Goal: Transaction & Acquisition: Purchase product/service

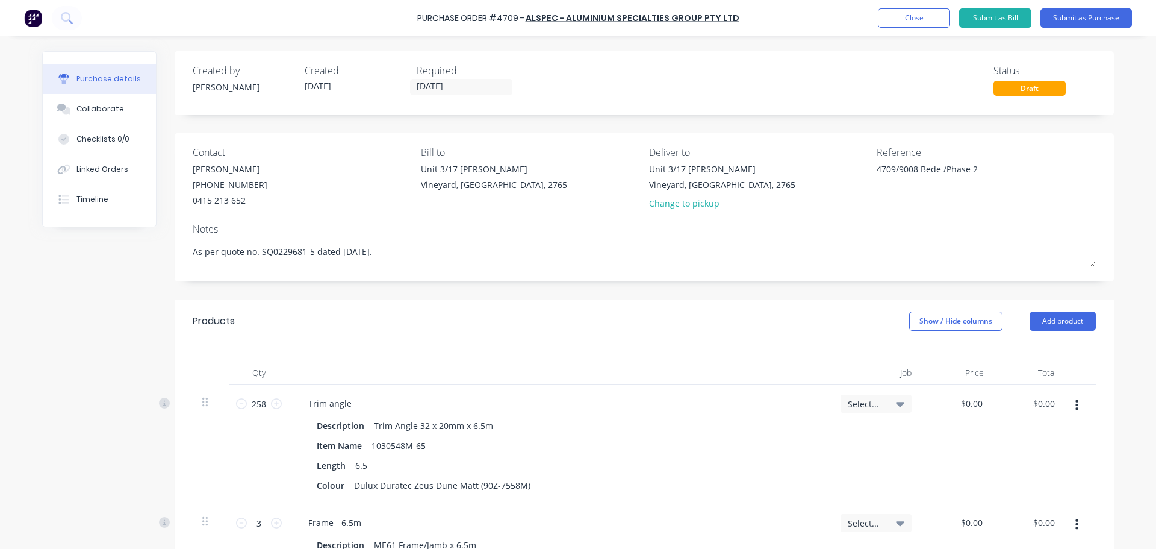
drag, startPoint x: 1, startPoint y: 475, endPoint x: 1, endPoint y: 484, distance: 9.6
click at [1, 484] on div "Purchase Order #4709 - Alspec - Aluminium Specialties Group Pty Ltd Add product…" at bounding box center [578, 274] width 1156 height 549
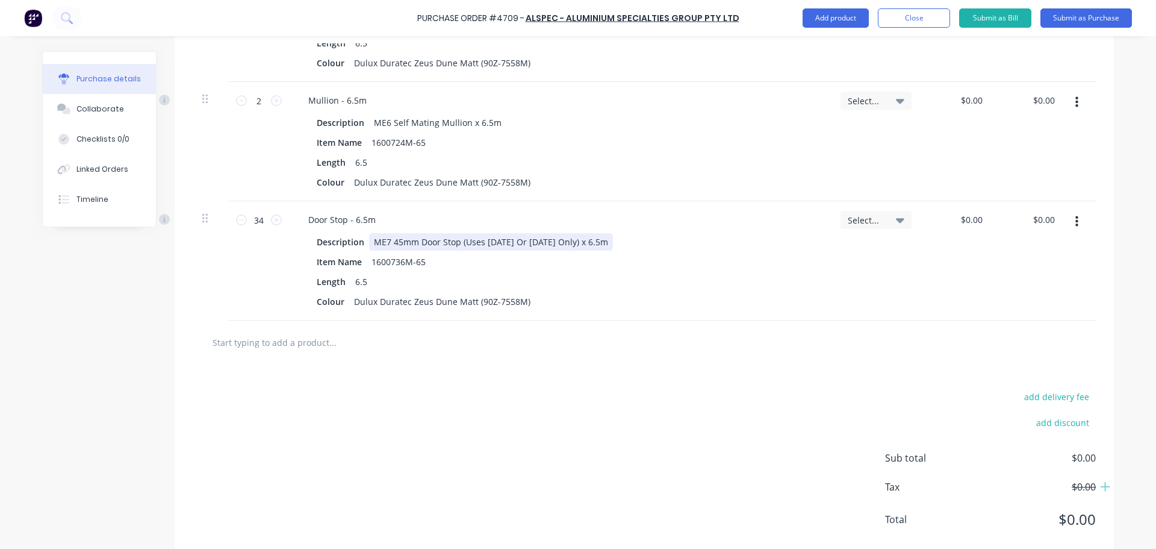
scroll to position [1640, 0]
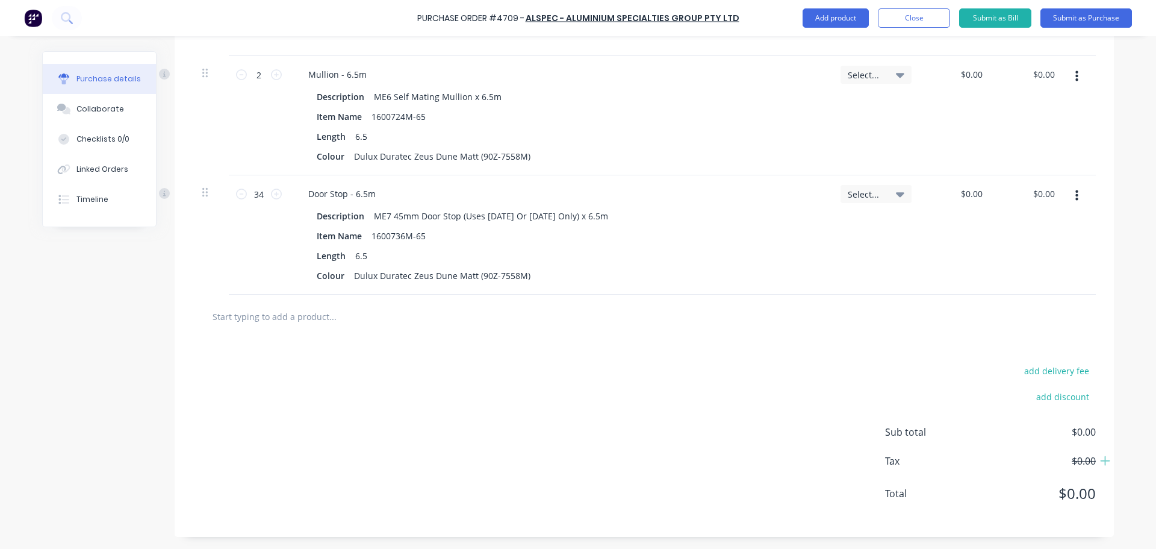
type textarea "x"
click at [302, 316] on input "text" at bounding box center [332, 316] width 241 height 24
type input "s"
type textarea "x"
type input "se"
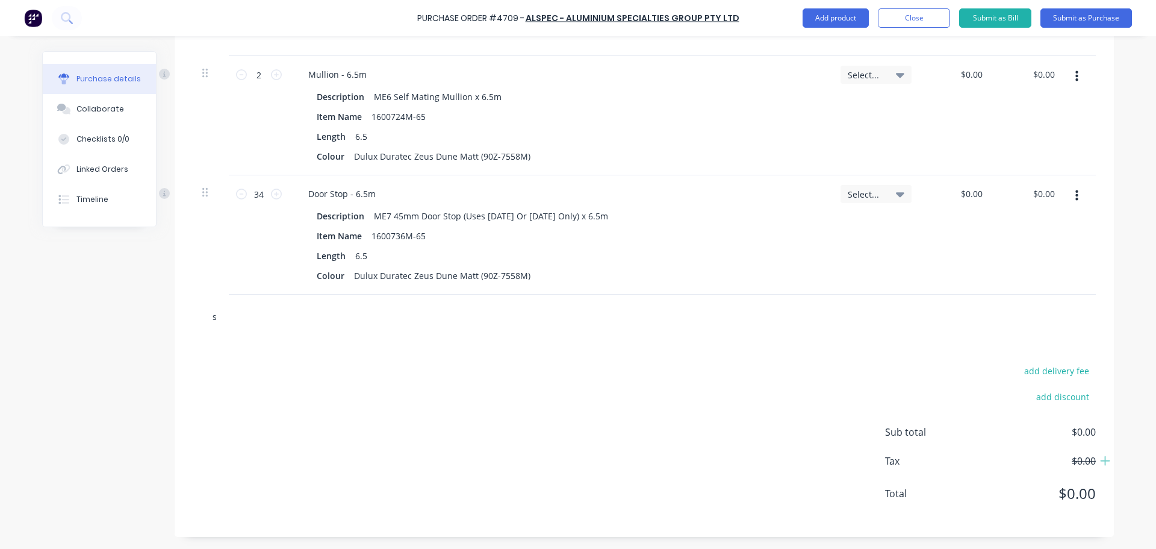
type textarea "x"
type input "se1"
type textarea "x"
type input "se12"
type textarea "x"
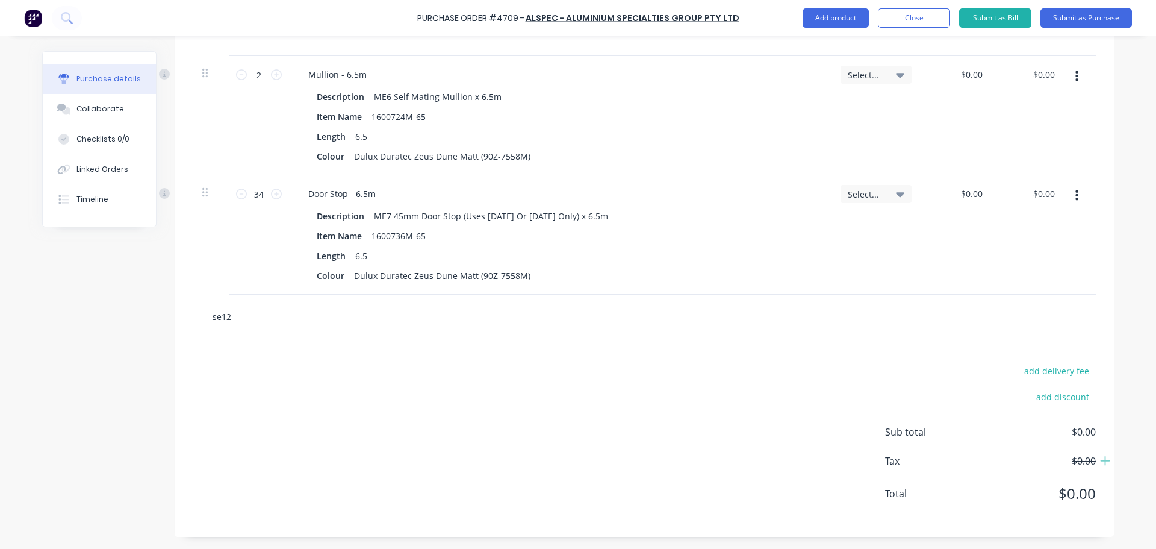
type input "se12"
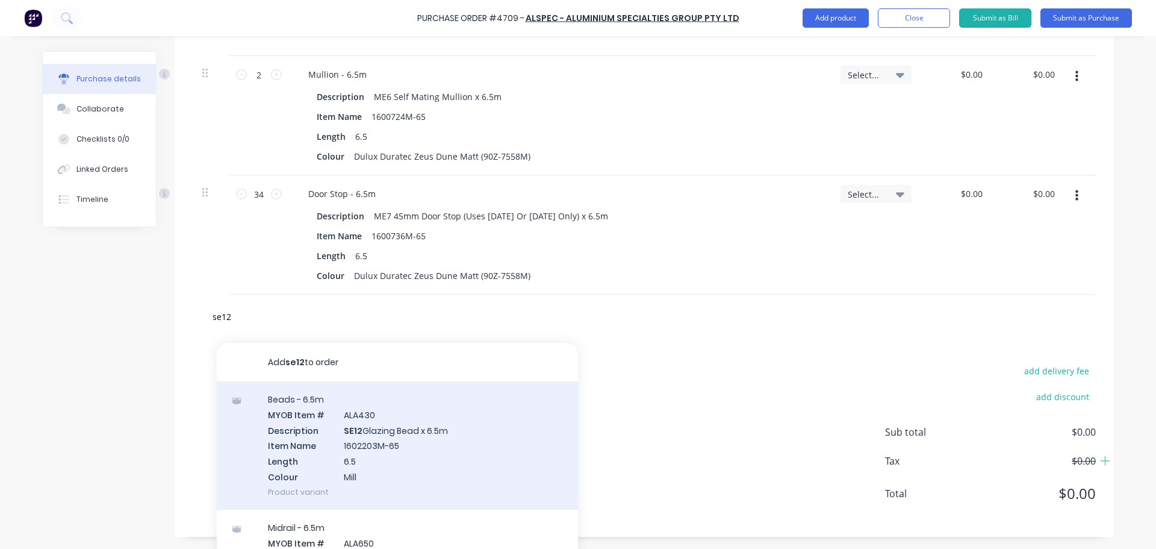
click at [425, 418] on div "Beads - 6.5m MYOB Item # ALA430 Description SE12 Glazing Bead x 6.5m Item Name …" at bounding box center [397, 445] width 361 height 128
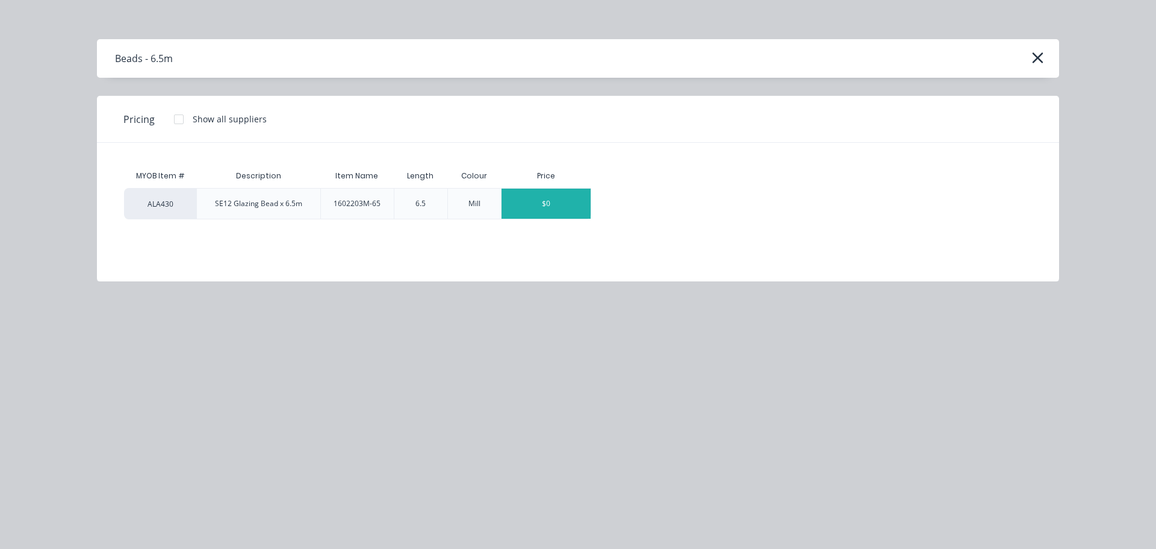
type textarea "x"
click at [547, 208] on div "$0" at bounding box center [546, 203] width 89 height 30
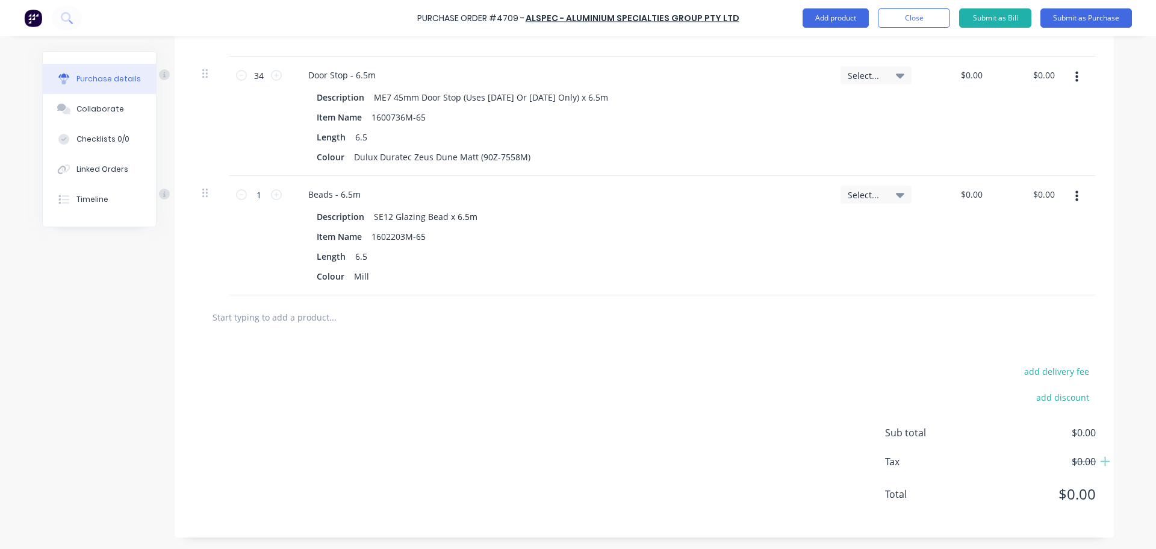
scroll to position [1760, 0]
type textarea "x"
click at [262, 319] on input "text" at bounding box center [332, 316] width 241 height 24
type input "s"
type textarea "x"
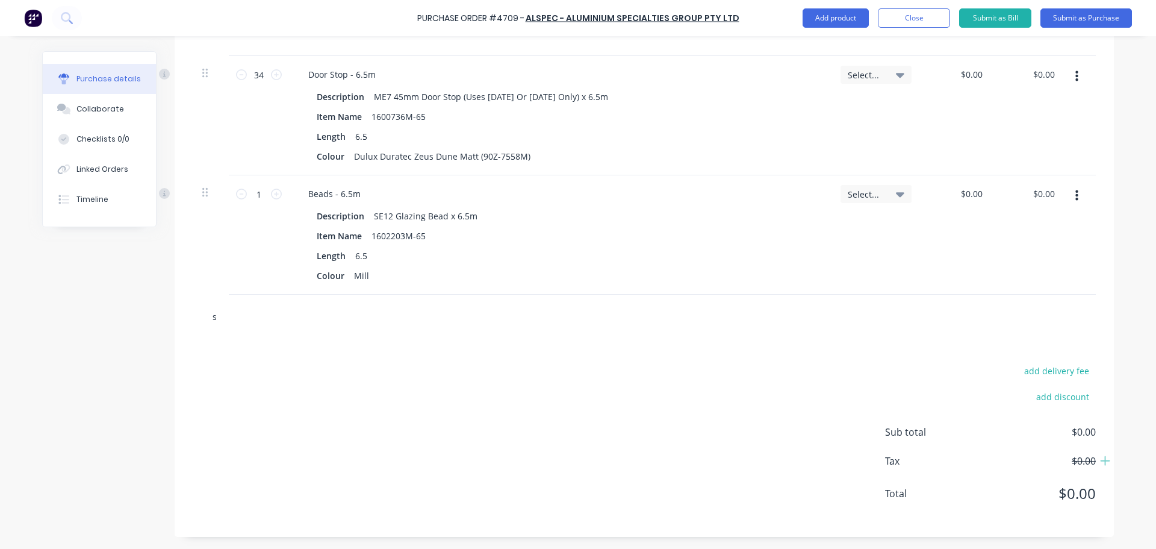
type input "se"
type textarea "x"
type input "se2"
type textarea "x"
type input "se22"
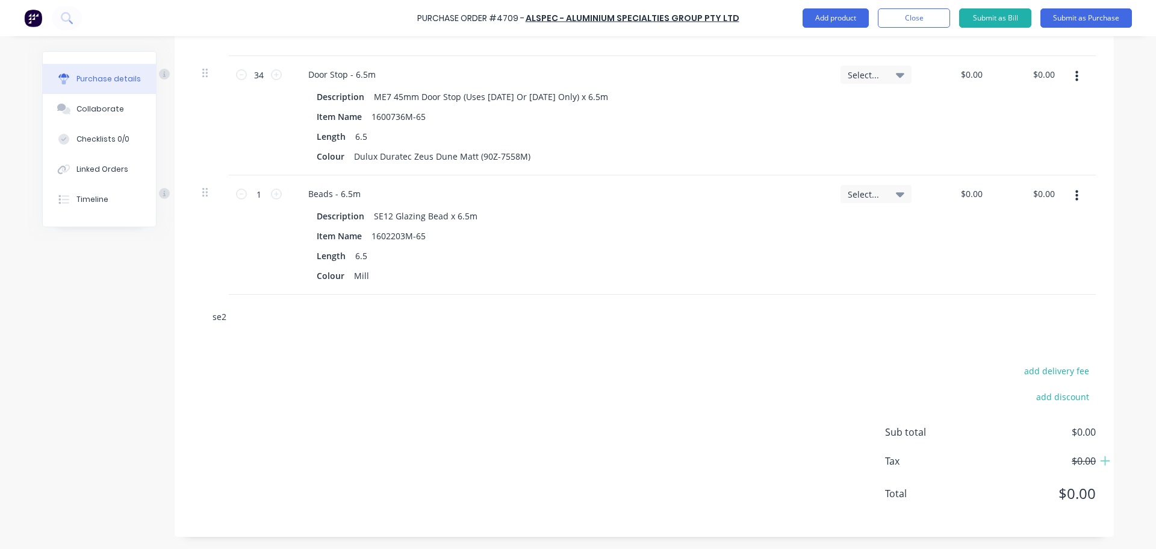
type textarea "x"
type input "se22"
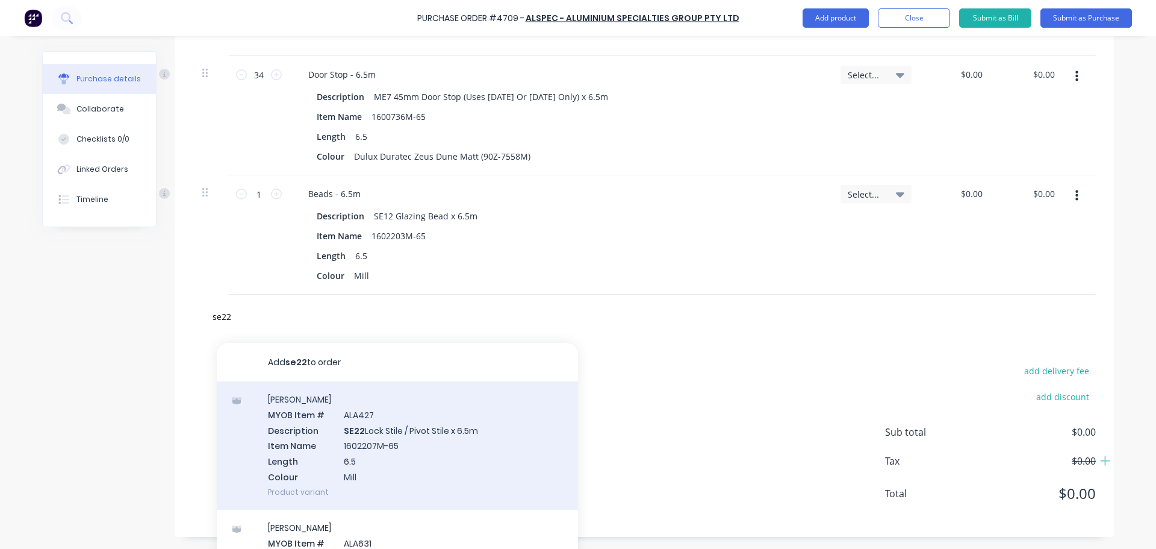
click at [346, 432] on div "[PERSON_NAME] MYOB Item # ALA427 Description SE22 Lock Stile / Pivot Stile x 6.…" at bounding box center [397, 445] width 361 height 128
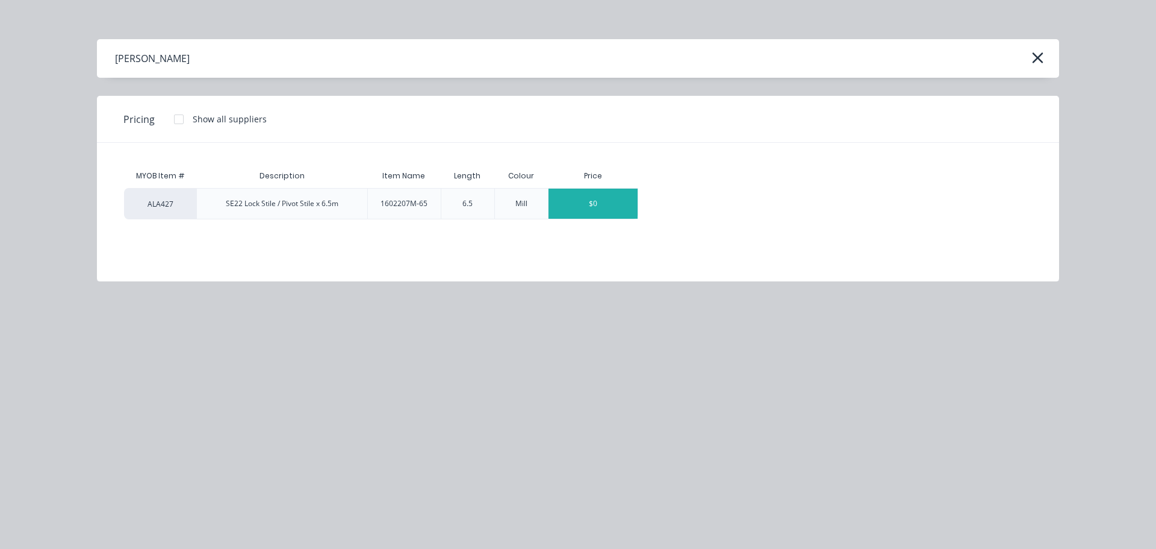
type textarea "x"
click at [582, 204] on div "$0" at bounding box center [593, 203] width 89 height 30
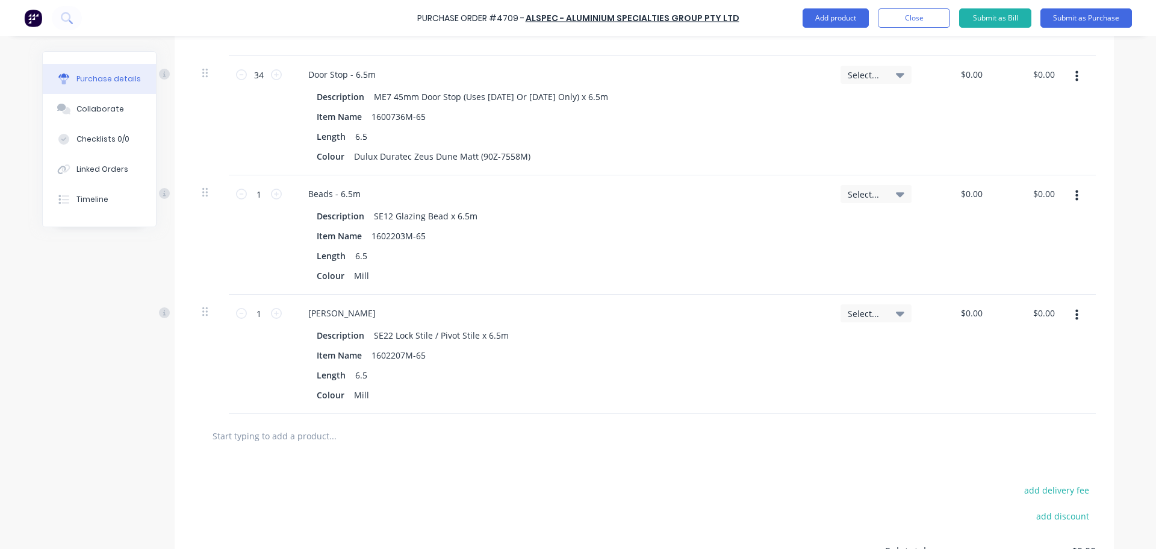
type textarea "x"
click at [272, 437] on input "text" at bounding box center [332, 435] width 241 height 24
type input "s"
type textarea "x"
type input "se"
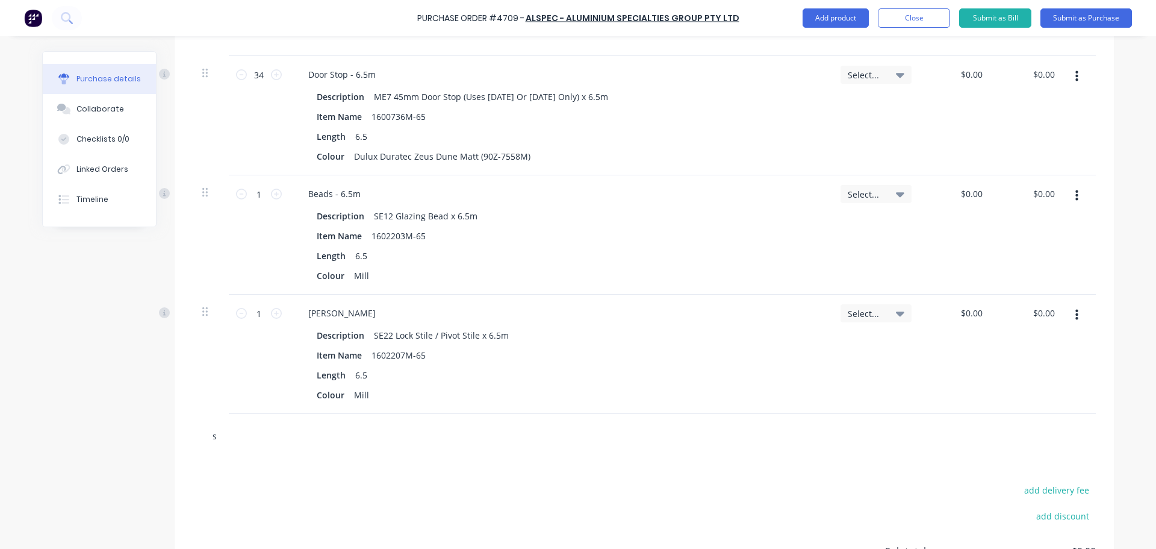
type textarea "x"
type input "se1"
type textarea "x"
type input "se14"
type textarea "x"
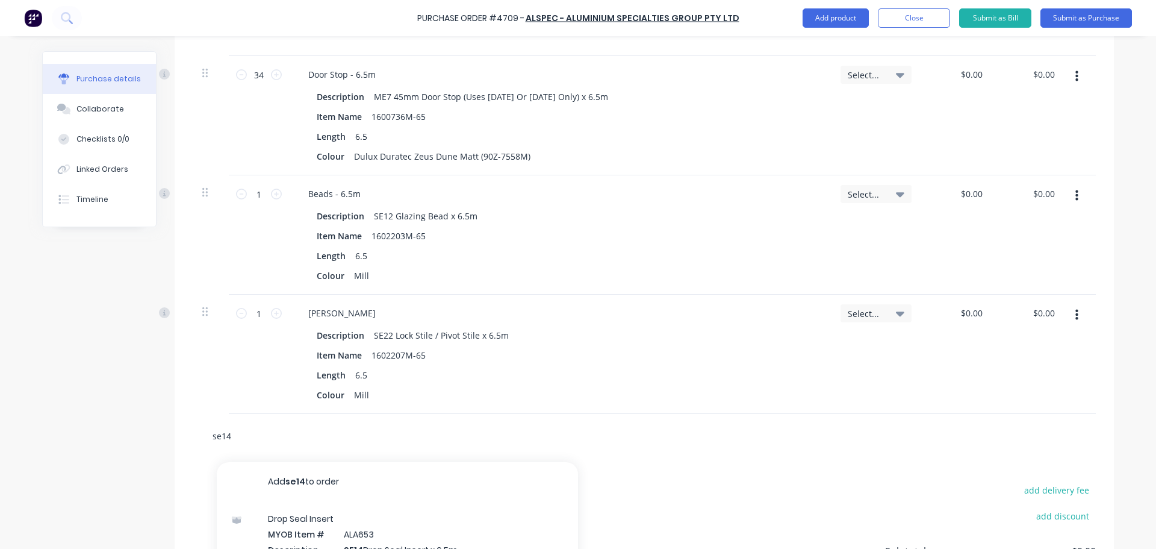
type input "se1"
type textarea "x"
type input "se"
type textarea "x"
type input "se2"
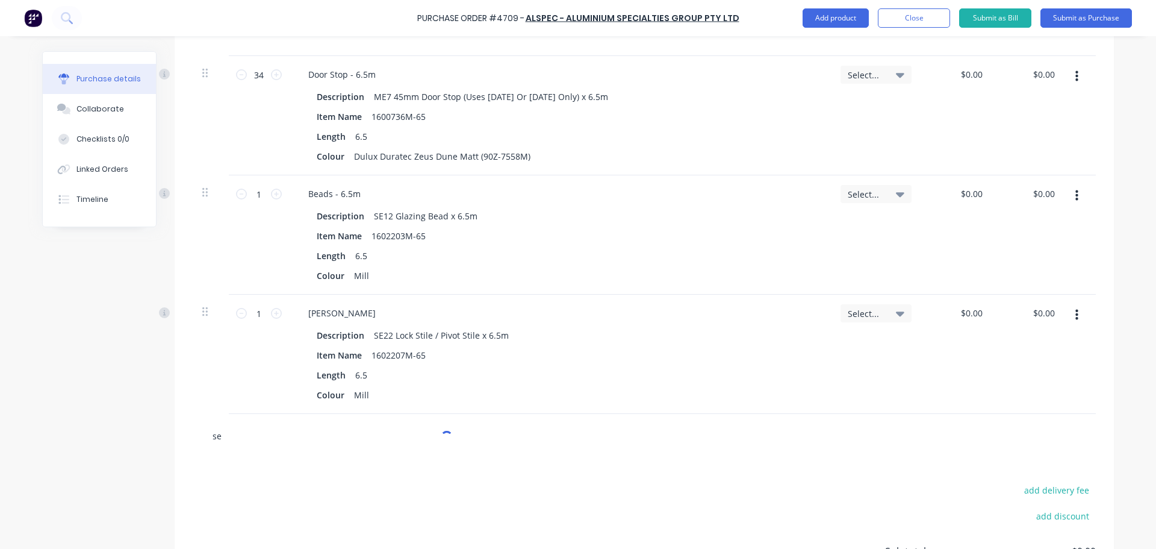
type textarea "x"
type input "se24"
type textarea "x"
type input "se24"
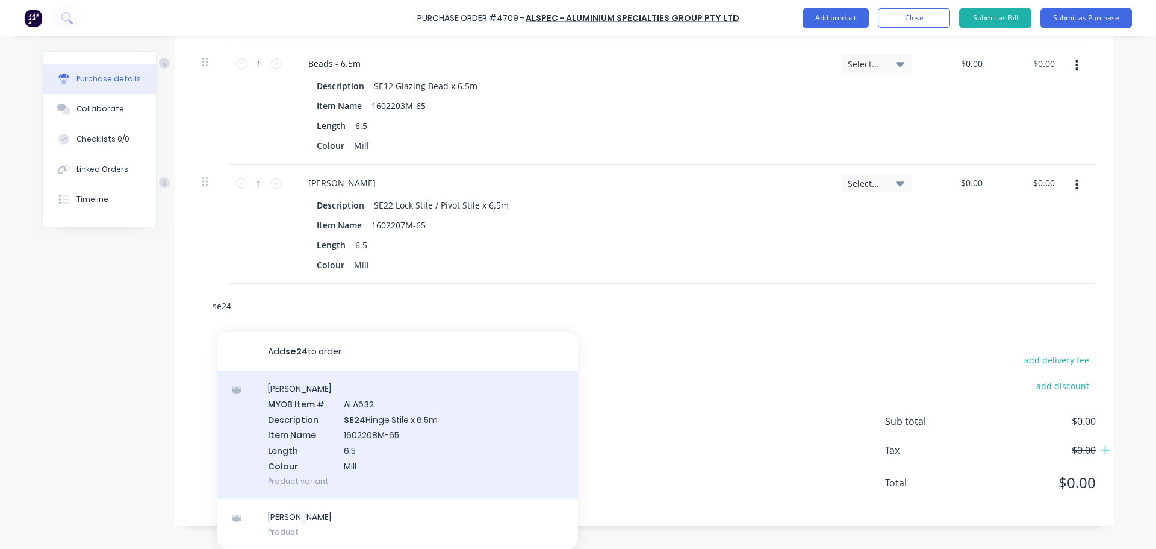
scroll to position [1890, 0]
click at [309, 414] on div "[PERSON_NAME] MYOB Item # ALA632 Description SE24 Hinge Stile x 6.5m Item Name …" at bounding box center [397, 434] width 361 height 128
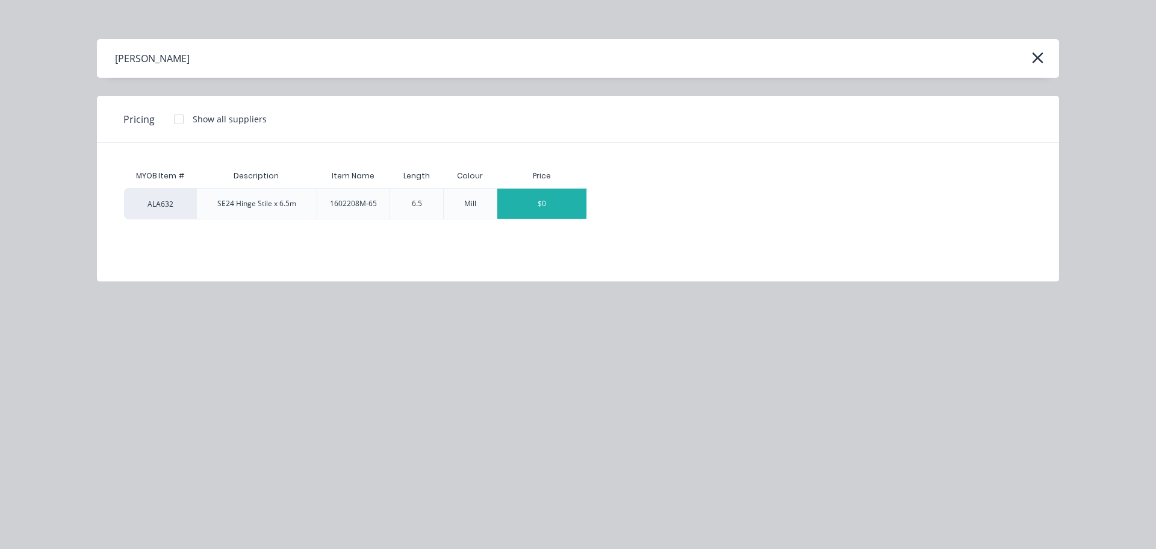
type textarea "x"
click at [550, 205] on div "$0" at bounding box center [541, 203] width 89 height 30
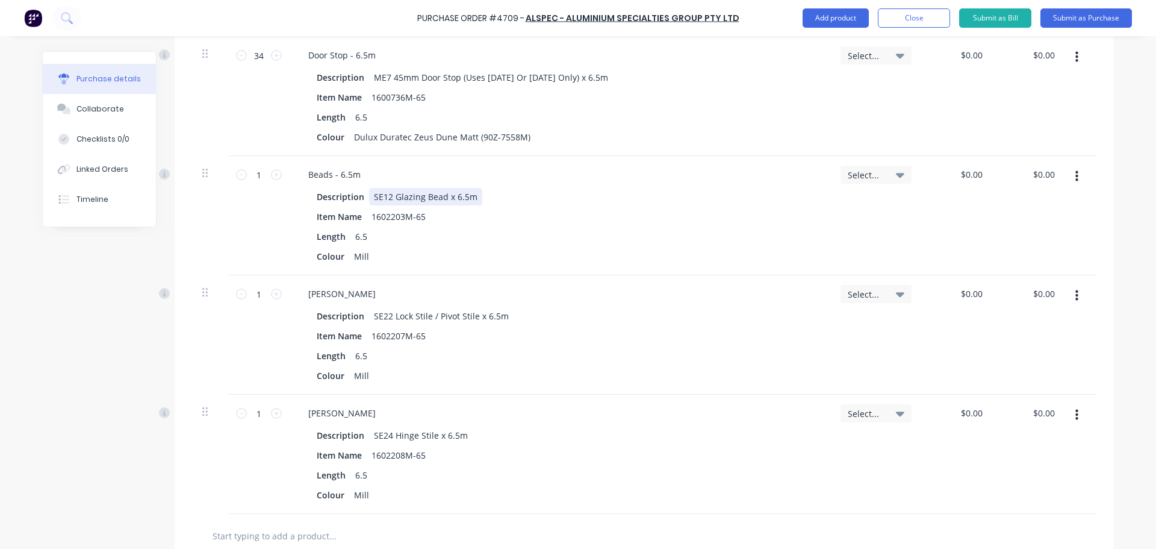
scroll to position [1770, 0]
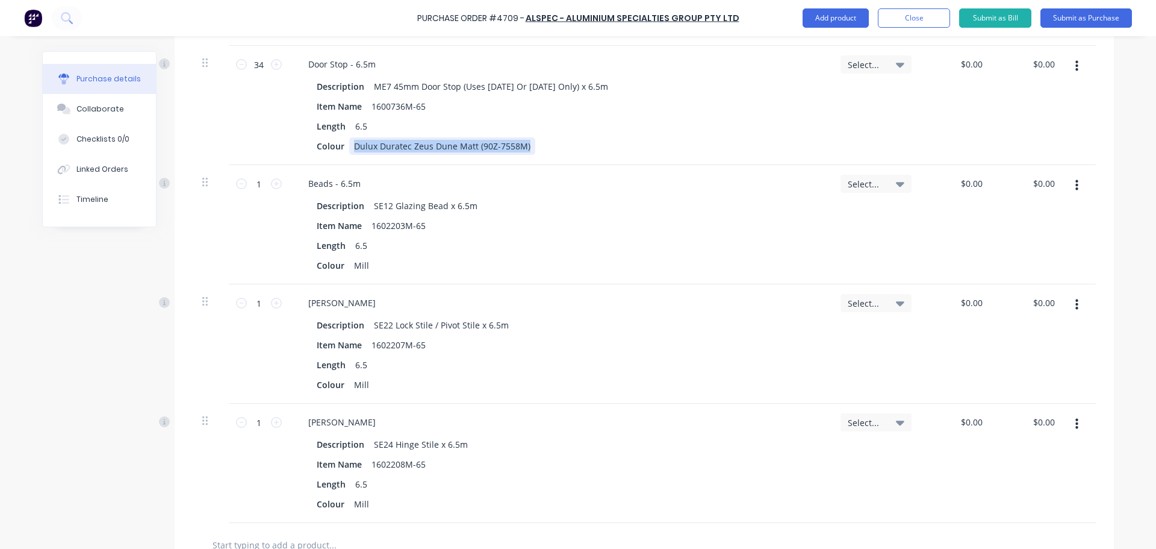
drag, startPoint x: 515, startPoint y: 144, endPoint x: 351, endPoint y: 146, distance: 164.4
click at [351, 146] on div "Colour Dulux Duratec Zeus Dune Matt (90Z-7558M)" at bounding box center [557, 145] width 491 height 17
copy div "Dulux Duratec Zeus Dune Matt (90Z-7558M)"
type textarea "x"
click at [358, 265] on div "Mill" at bounding box center [361, 265] width 25 height 17
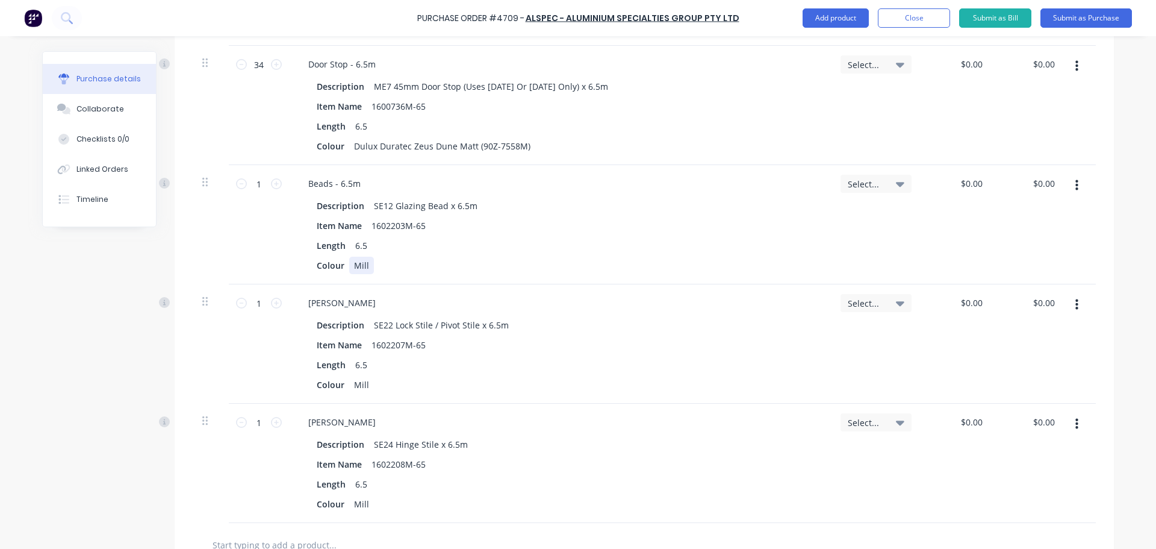
paste div
drag, startPoint x: 358, startPoint y: 269, endPoint x: 313, endPoint y: 271, distance: 44.6
click at [313, 272] on div "Colour MiDulux Duratec Zeus Dune Matt (90Z-7558M)ll" at bounding box center [557, 265] width 491 height 17
type textarea "x"
drag, startPoint x: 349, startPoint y: 385, endPoint x: 375, endPoint y: 385, distance: 26.5
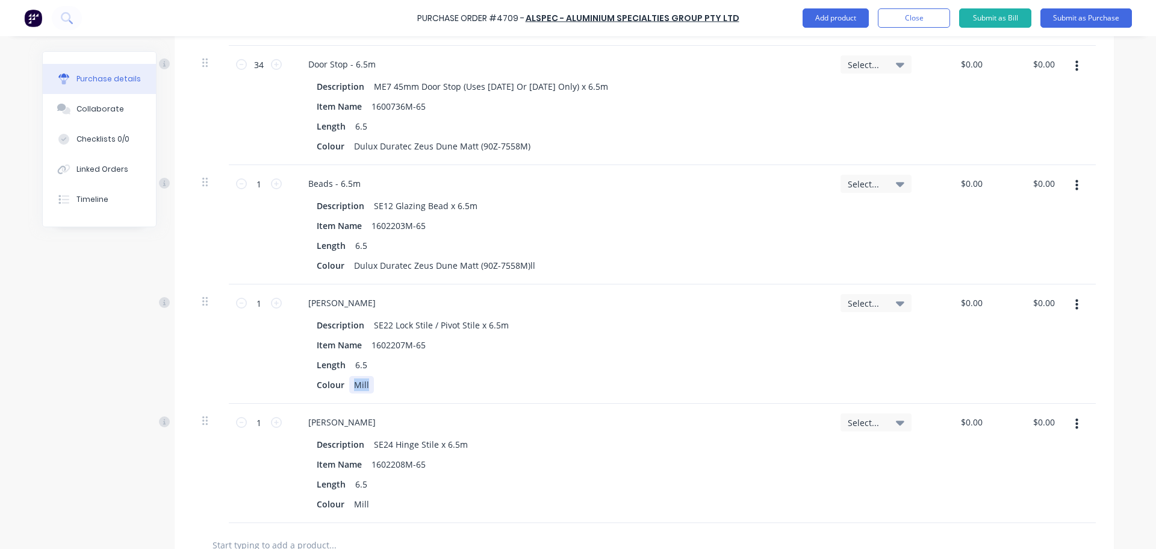
click at [375, 385] on div "Colour Mill" at bounding box center [557, 384] width 491 height 17
paste div
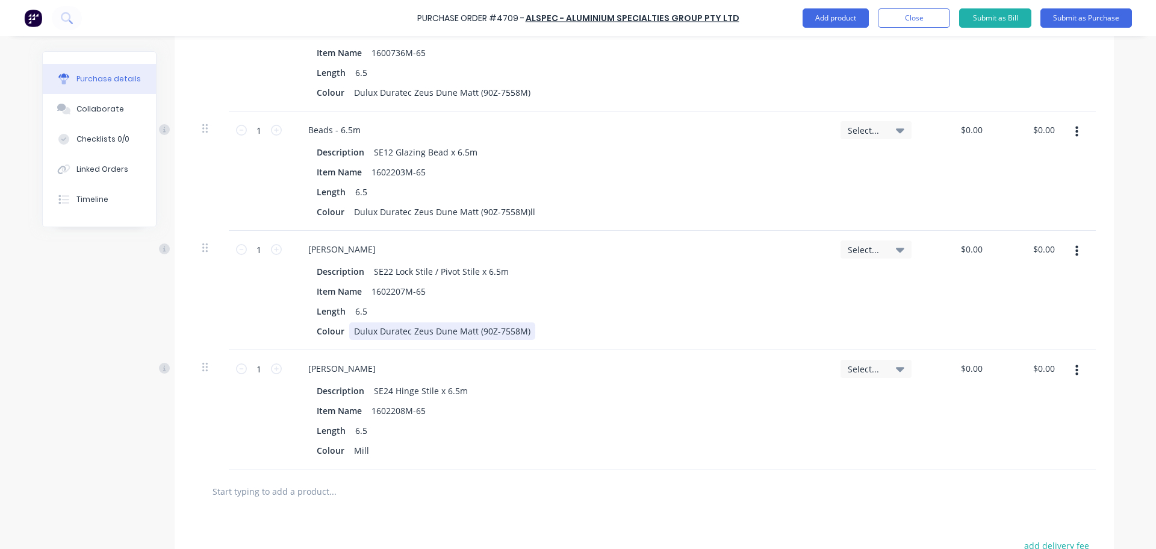
scroll to position [1890, 0]
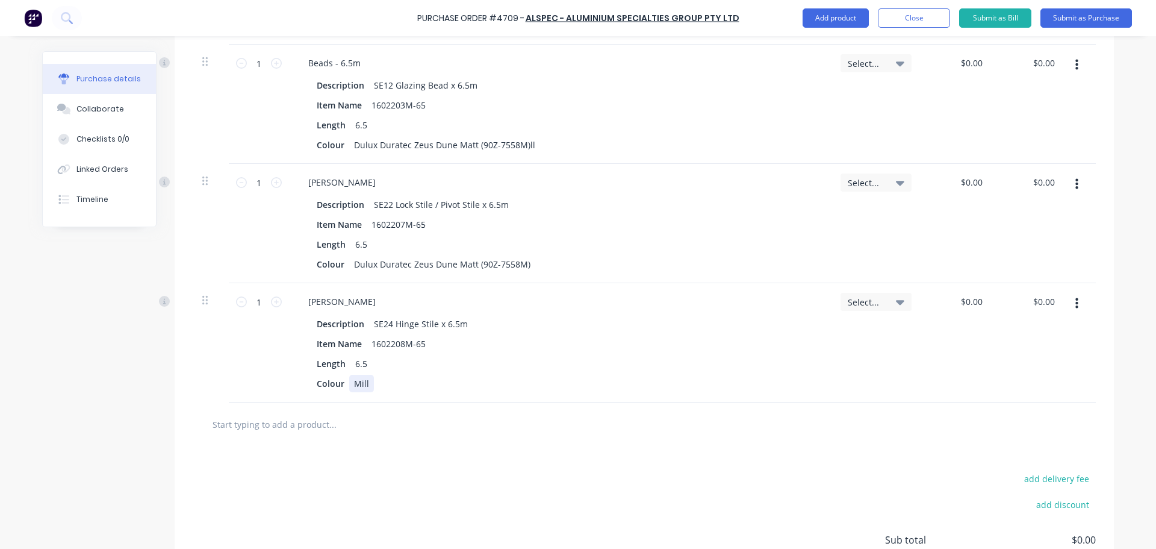
type textarea "x"
drag, startPoint x: 353, startPoint y: 384, endPoint x: 372, endPoint y: 384, distance: 18.7
click at [372, 384] on div "Colour Mill" at bounding box center [557, 383] width 491 height 17
paste div
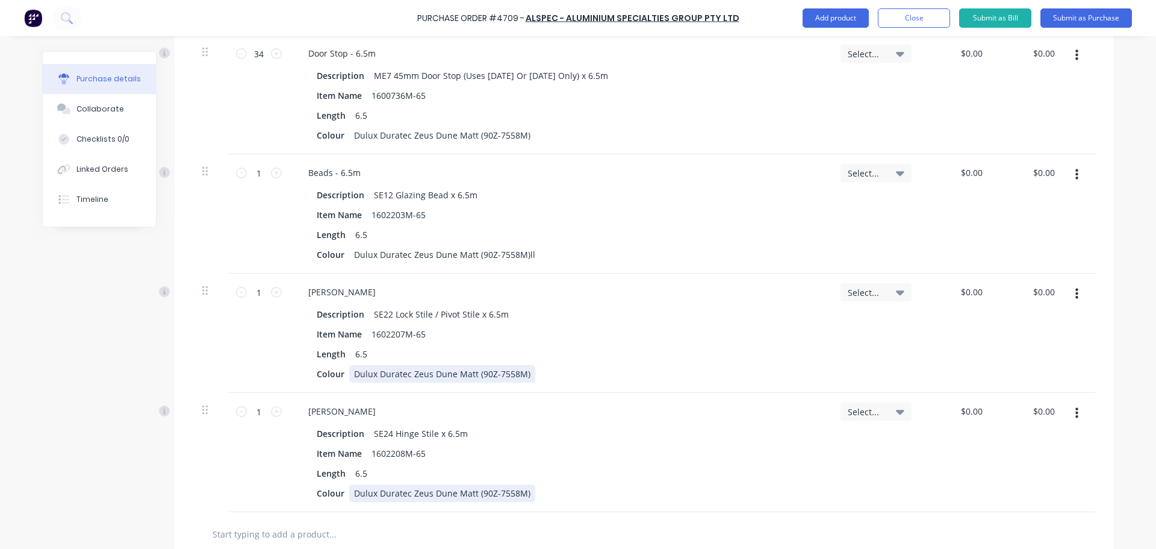
scroll to position [1710, 0]
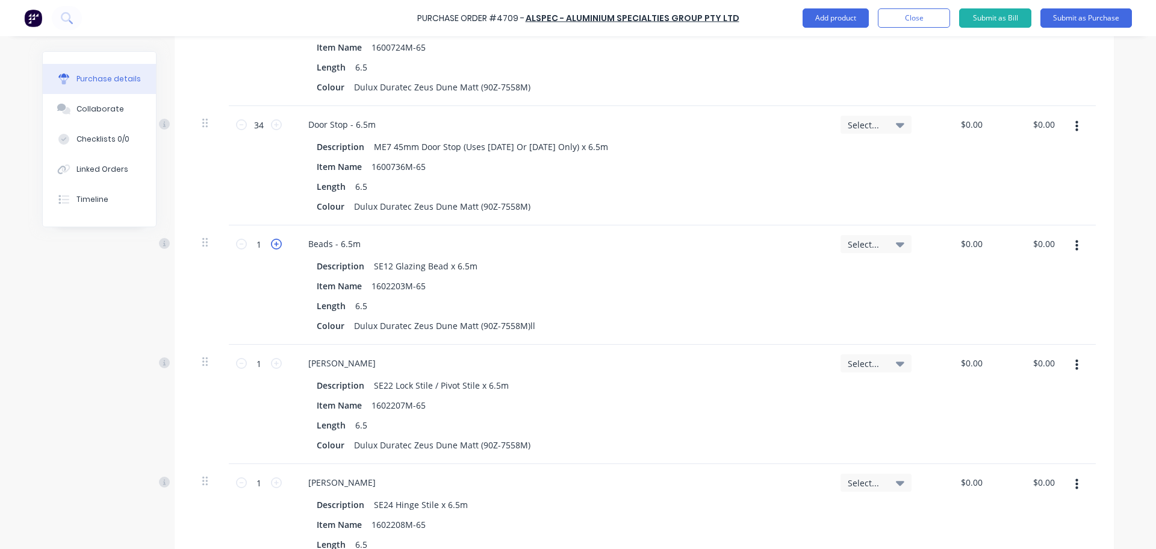
click at [276, 244] on icon at bounding box center [276, 243] width 11 height 11
type textarea "x"
type input "2"
click at [276, 244] on icon at bounding box center [276, 243] width 11 height 11
type textarea "x"
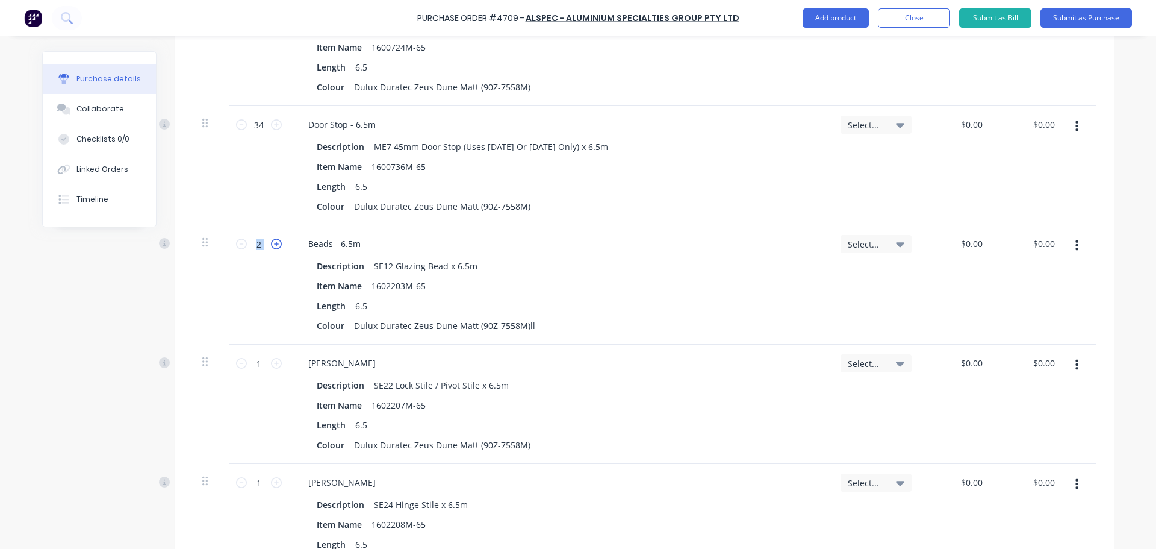
type input "3"
click at [276, 244] on icon at bounding box center [276, 243] width 11 height 11
type textarea "x"
type input "4"
click at [276, 244] on icon at bounding box center [276, 243] width 11 height 11
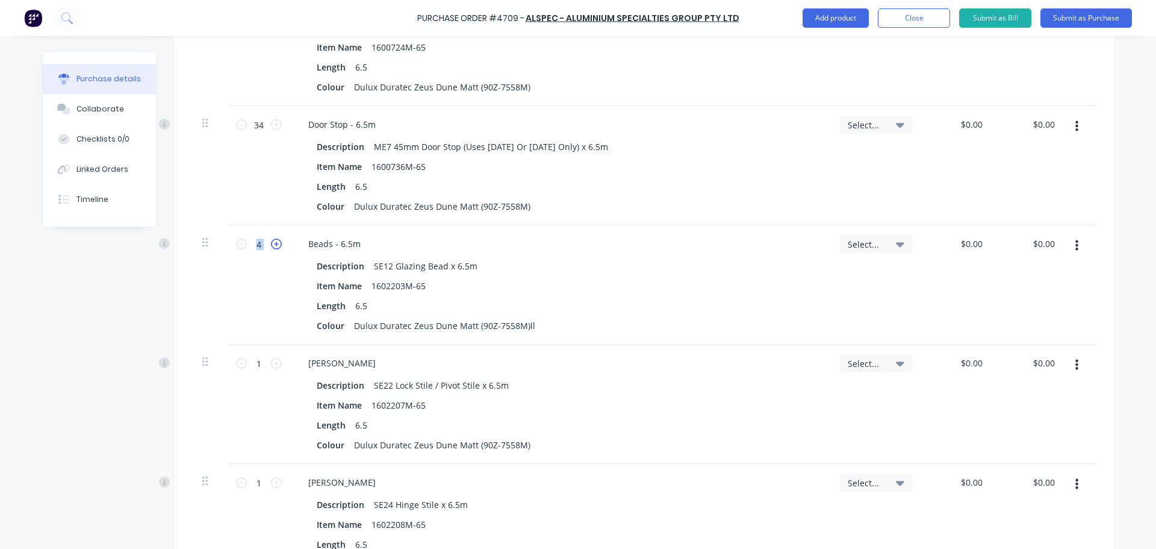
type textarea "x"
type input "5"
click at [276, 244] on icon at bounding box center [276, 243] width 11 height 11
type textarea "x"
type input "6"
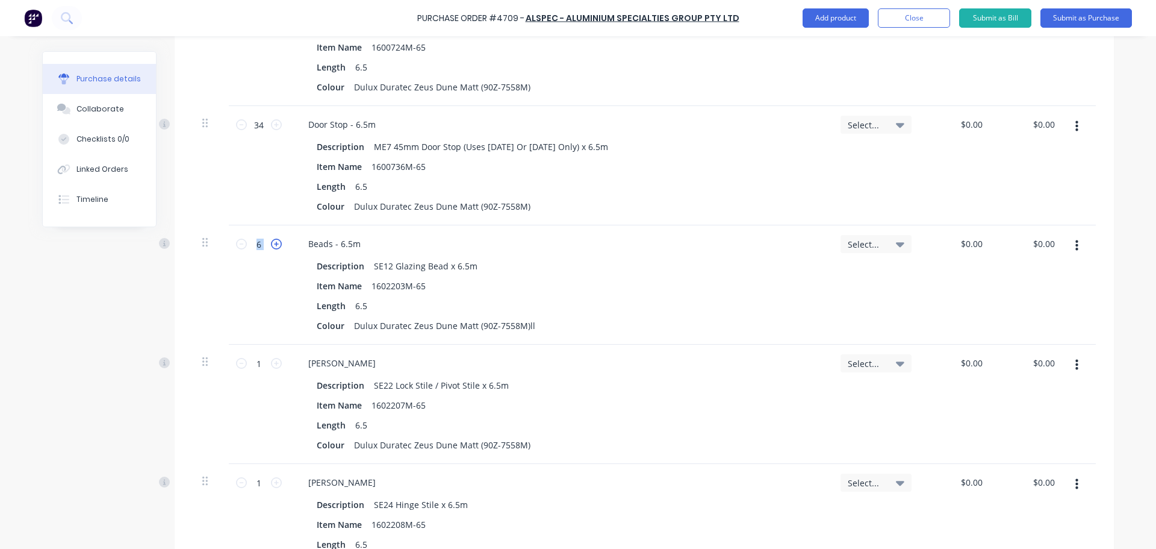
click at [276, 244] on icon at bounding box center [276, 243] width 11 height 11
type textarea "x"
type input "7"
click at [276, 244] on icon at bounding box center [276, 243] width 11 height 11
type textarea "x"
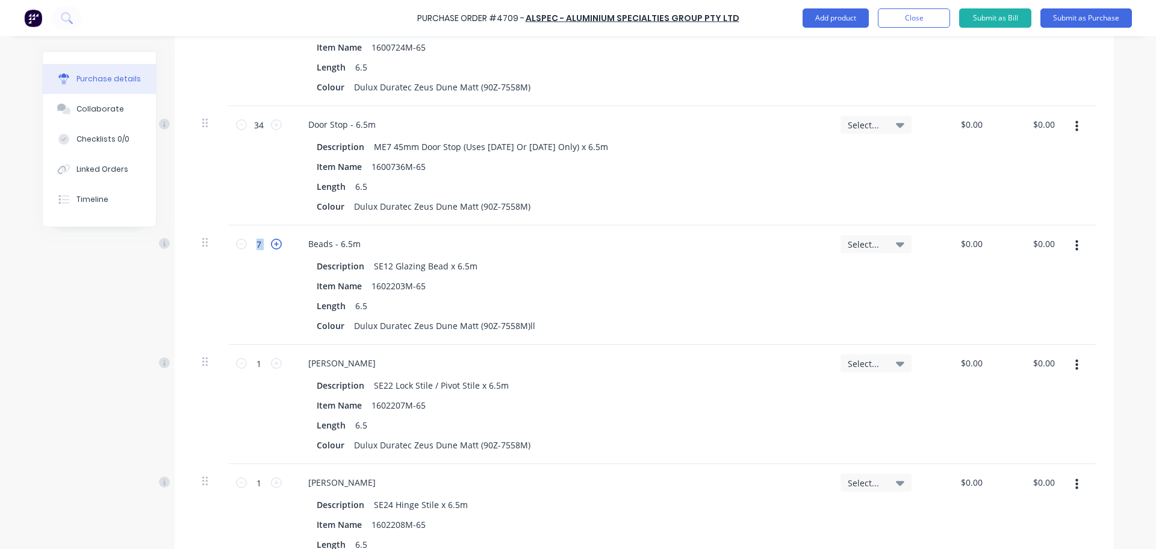
type input "8"
click at [276, 244] on icon at bounding box center [276, 243] width 11 height 11
type textarea "x"
type input "9"
click at [276, 244] on icon at bounding box center [276, 243] width 11 height 11
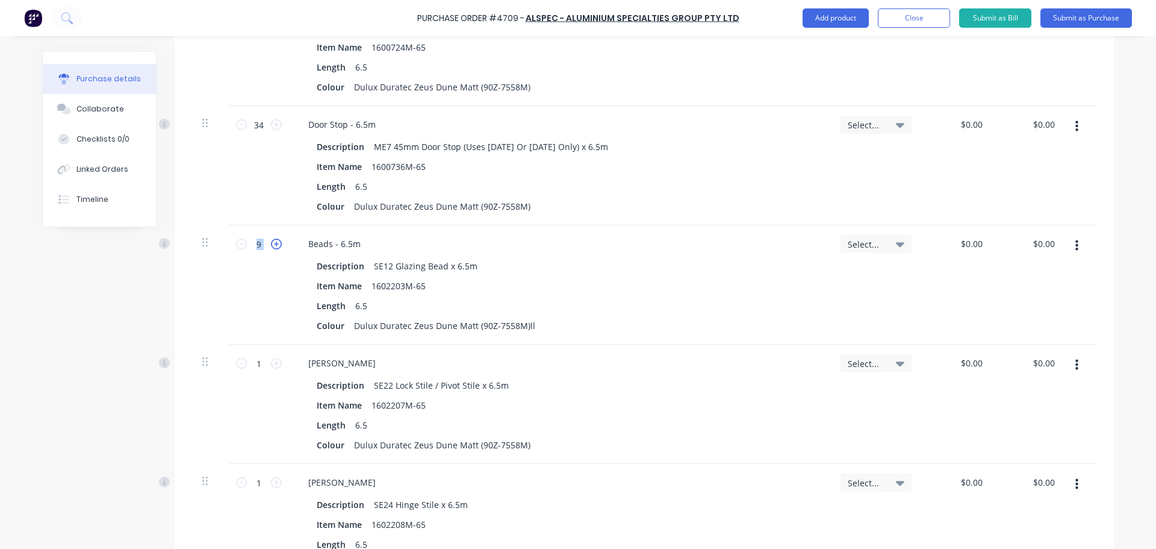
type textarea "x"
type input "10"
click at [276, 244] on icon at bounding box center [276, 243] width 11 height 11
type textarea "x"
type input "11"
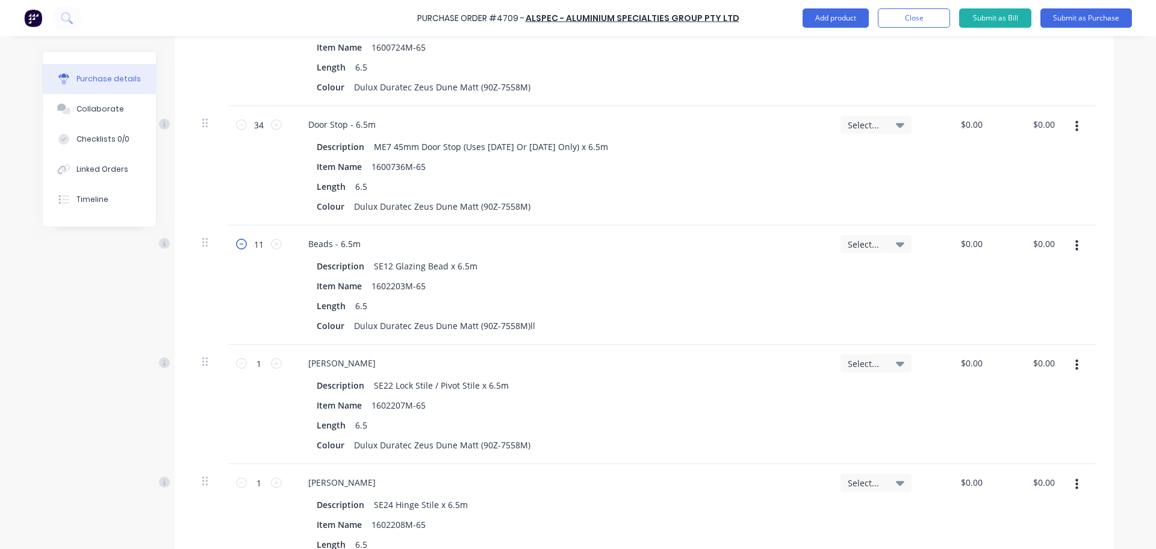
click at [237, 244] on icon at bounding box center [241, 243] width 11 height 11
type textarea "x"
type input "10"
click at [274, 365] on icon at bounding box center [276, 363] width 11 height 11
type textarea "x"
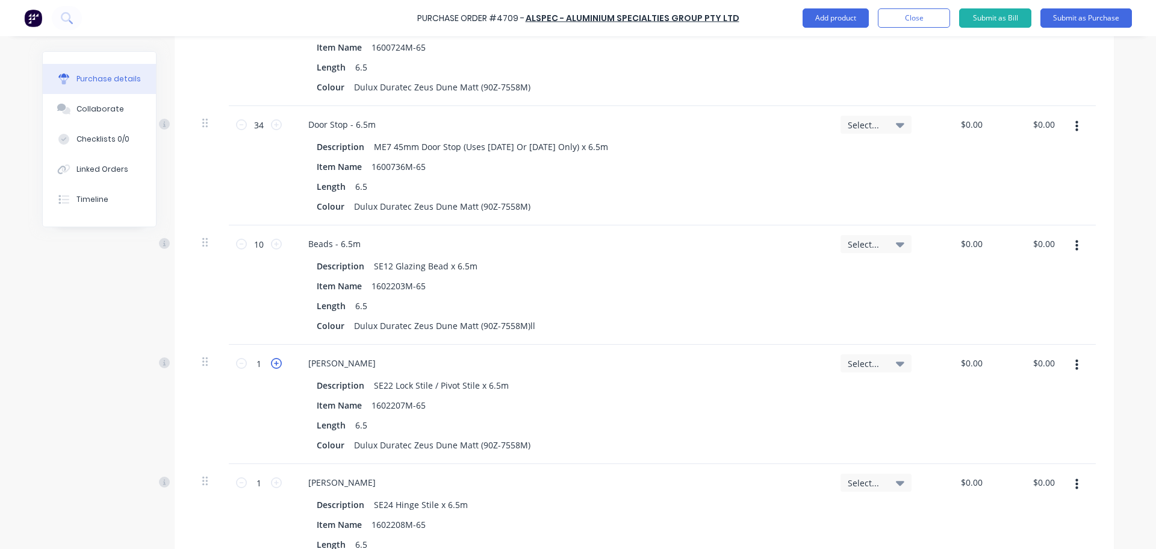
type input "2"
click at [274, 365] on icon at bounding box center [276, 363] width 11 height 11
type textarea "x"
type input "3"
click at [274, 365] on icon at bounding box center [276, 363] width 11 height 11
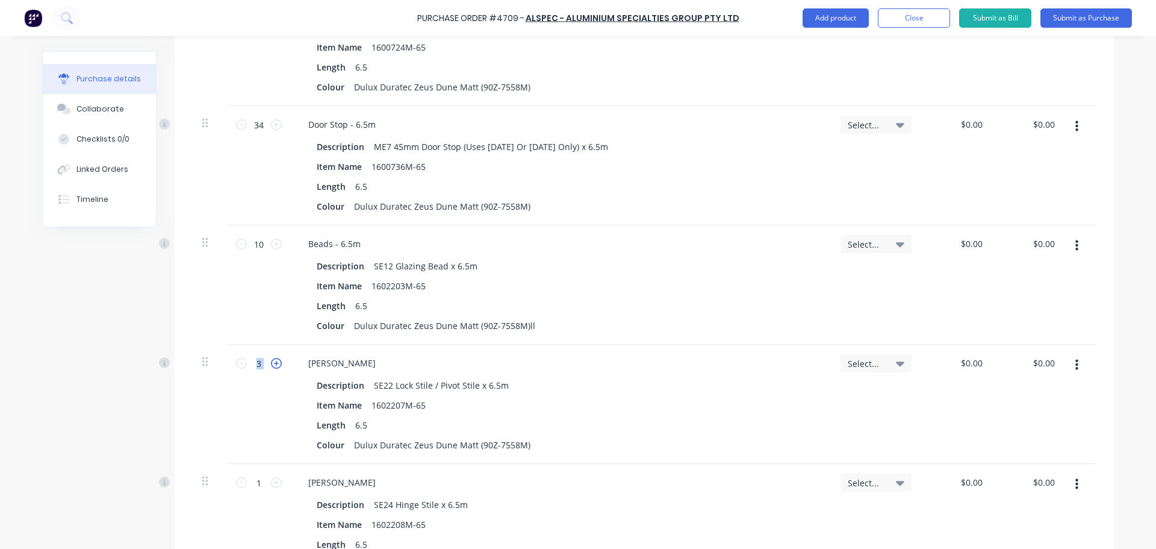
type textarea "x"
type input "4"
click at [274, 365] on icon at bounding box center [276, 363] width 11 height 11
type textarea "x"
type input "5"
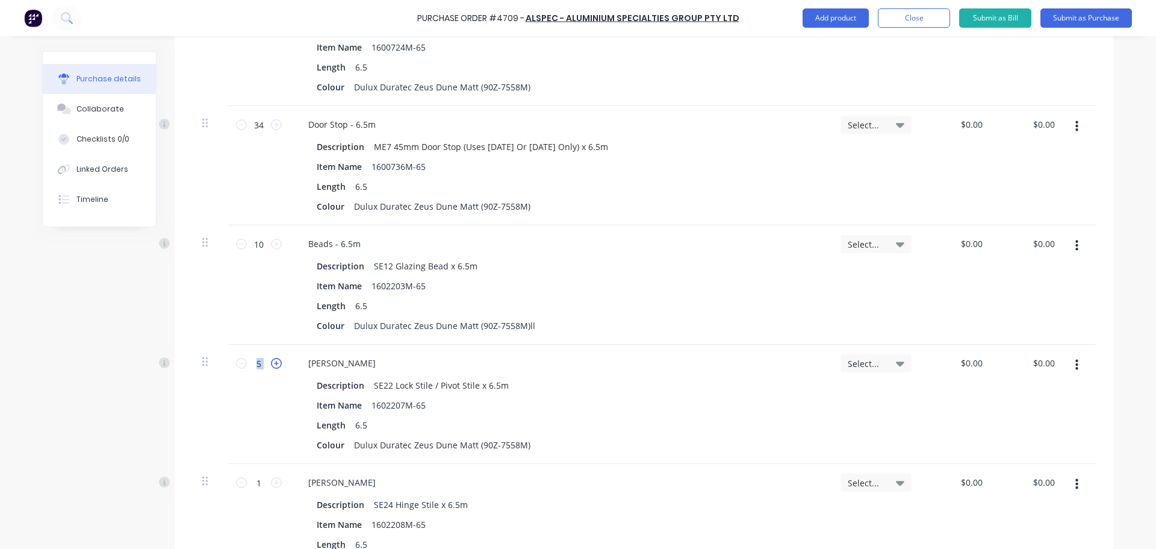
click at [274, 365] on icon at bounding box center [276, 363] width 11 height 11
type textarea "x"
type input "6"
click at [274, 365] on icon at bounding box center [276, 363] width 11 height 11
type textarea "x"
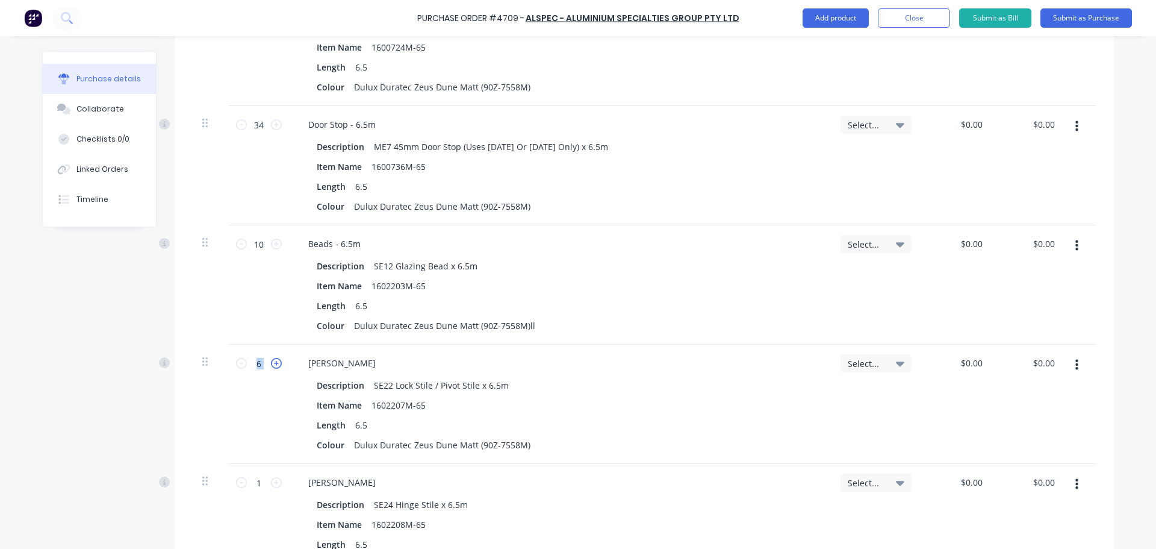
type input "7"
click at [274, 365] on icon at bounding box center [276, 363] width 11 height 11
type textarea "x"
type input "8"
click at [274, 365] on icon at bounding box center [276, 363] width 11 height 11
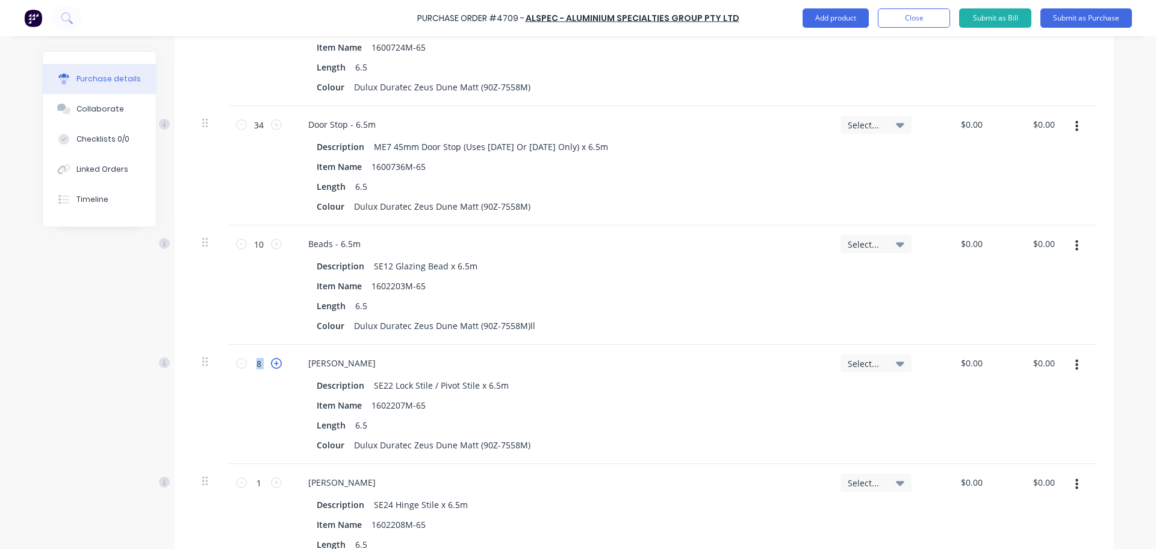
type textarea "x"
type input "9"
click at [274, 365] on icon at bounding box center [276, 363] width 11 height 11
type textarea "x"
type input "10"
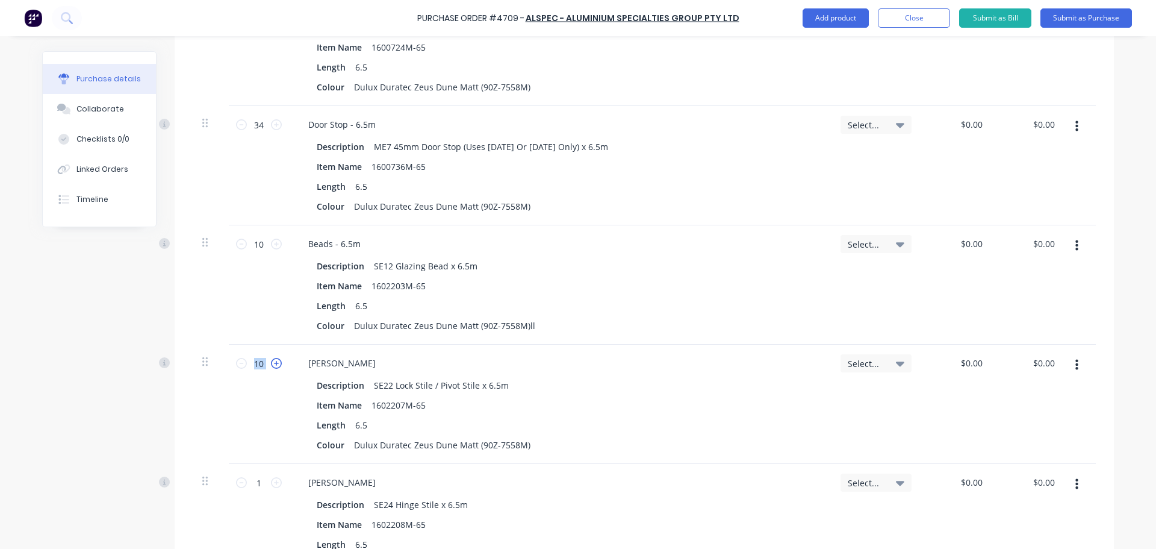
click at [274, 365] on icon at bounding box center [276, 363] width 11 height 11
type textarea "x"
type input "11"
click at [274, 365] on icon at bounding box center [276, 363] width 11 height 11
type textarea "x"
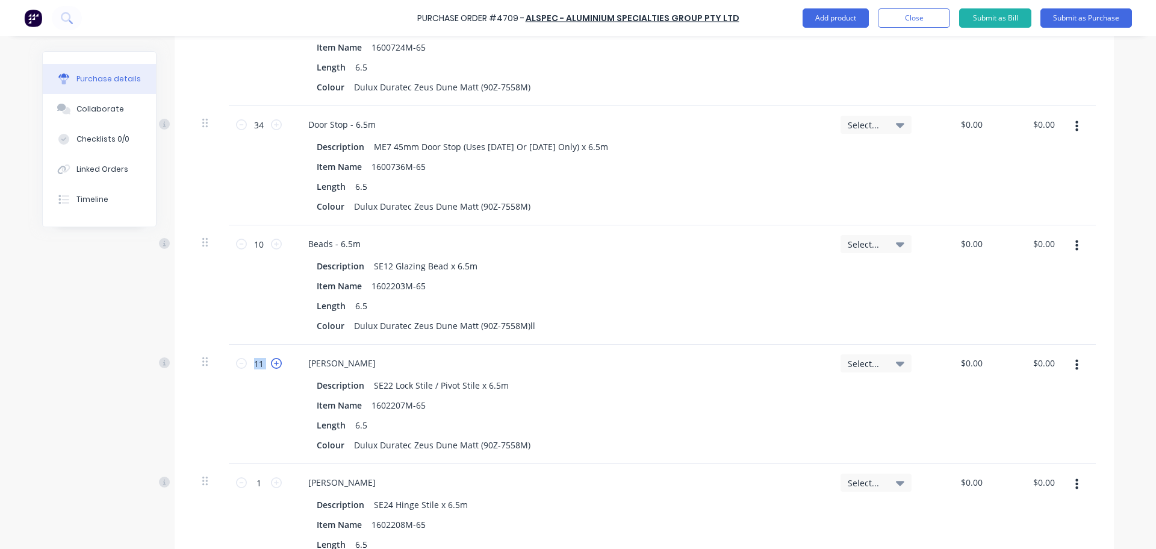
type input "12"
click at [274, 365] on icon at bounding box center [276, 363] width 11 height 11
type textarea "x"
type input "13"
click at [273, 364] on icon at bounding box center [276, 363] width 11 height 11
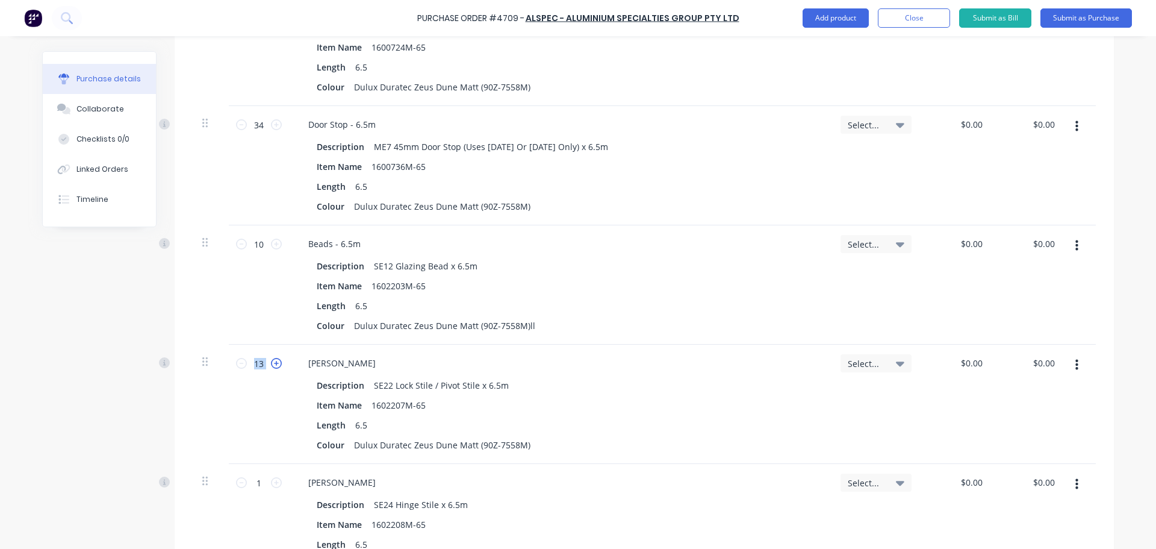
type textarea "x"
type input "14"
click at [273, 364] on icon at bounding box center [276, 363] width 11 height 11
type textarea "x"
type input "15"
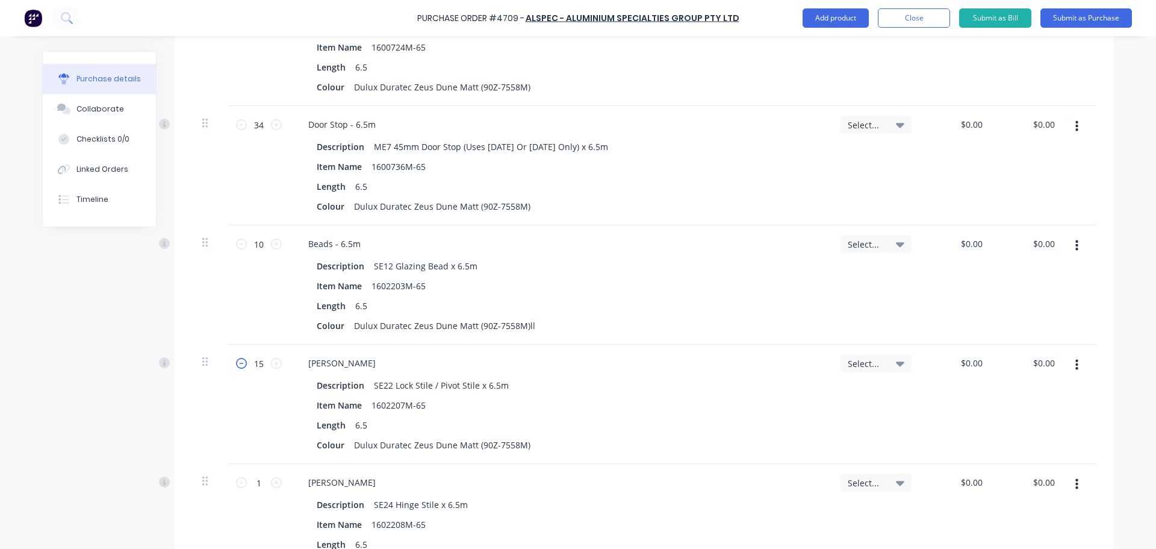
click at [237, 361] on icon at bounding box center [241, 363] width 11 height 11
type textarea "x"
type input "14"
click at [273, 483] on icon at bounding box center [276, 482] width 11 height 11
type textarea "x"
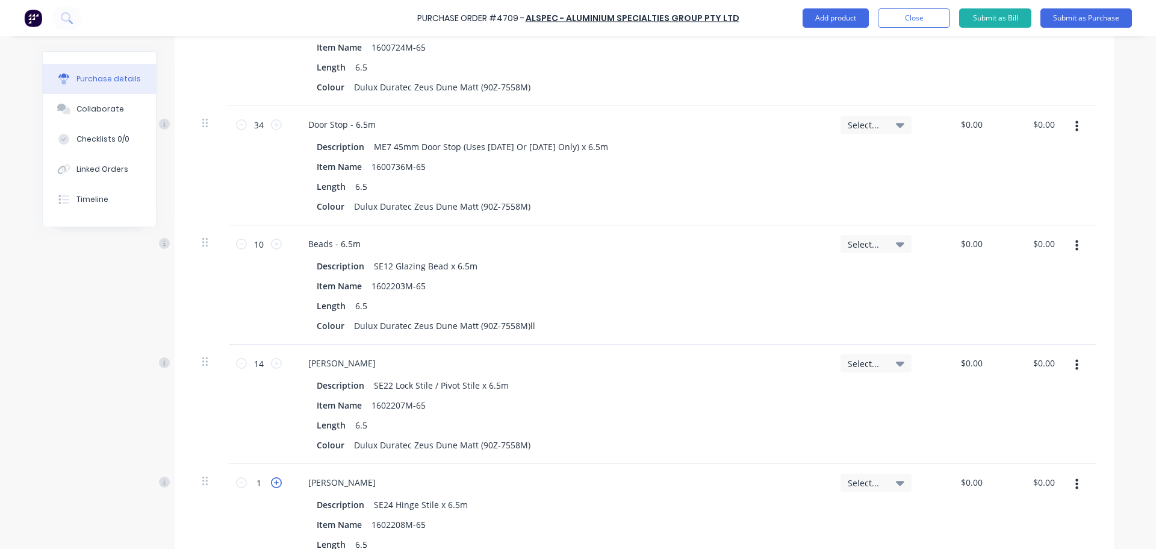
type input "2"
click at [273, 483] on icon at bounding box center [276, 482] width 11 height 11
type textarea "x"
type input "3"
click at [273, 483] on icon at bounding box center [276, 482] width 11 height 11
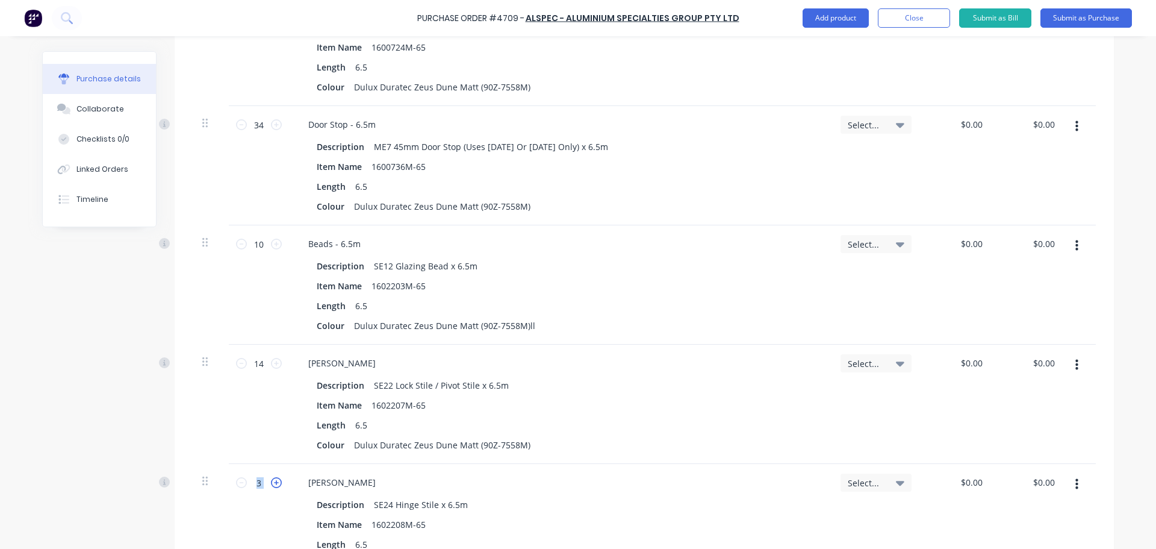
type textarea "x"
type input "4"
click at [273, 483] on icon at bounding box center [276, 482] width 11 height 11
type textarea "x"
type input "5"
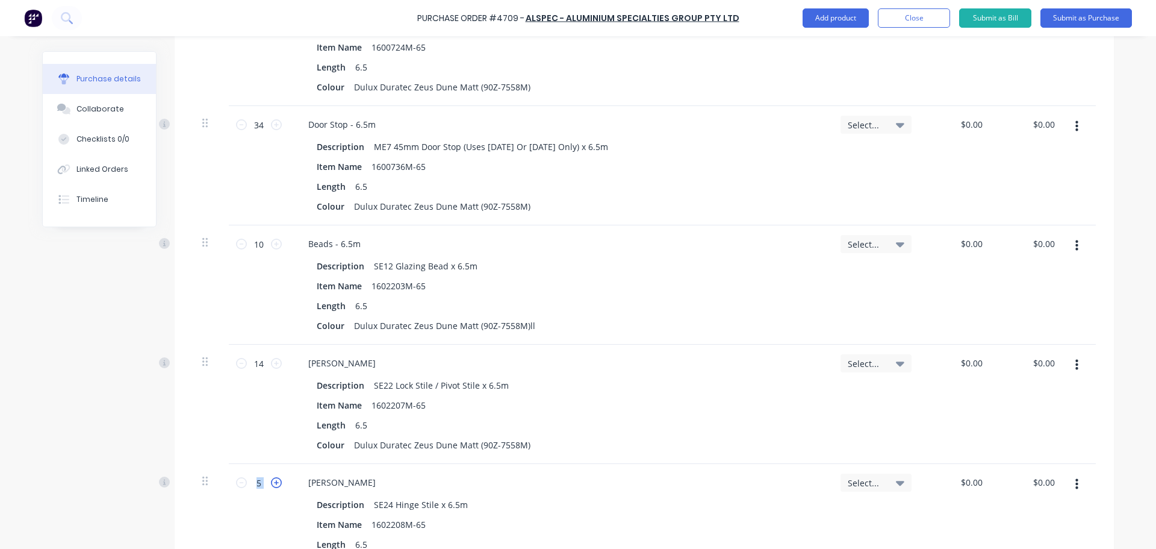
click at [273, 483] on icon at bounding box center [276, 482] width 11 height 11
type textarea "x"
type input "6"
click at [273, 483] on icon at bounding box center [276, 482] width 11 height 11
type textarea "x"
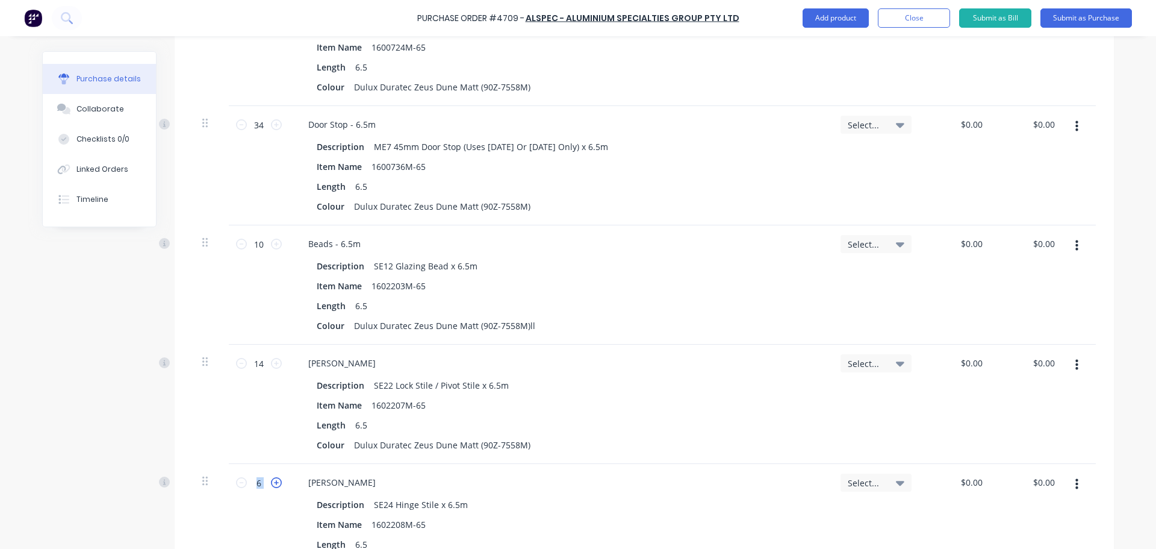
type input "7"
click at [273, 483] on icon at bounding box center [276, 482] width 11 height 11
type textarea "x"
type input "8"
click at [273, 483] on icon at bounding box center [276, 482] width 11 height 11
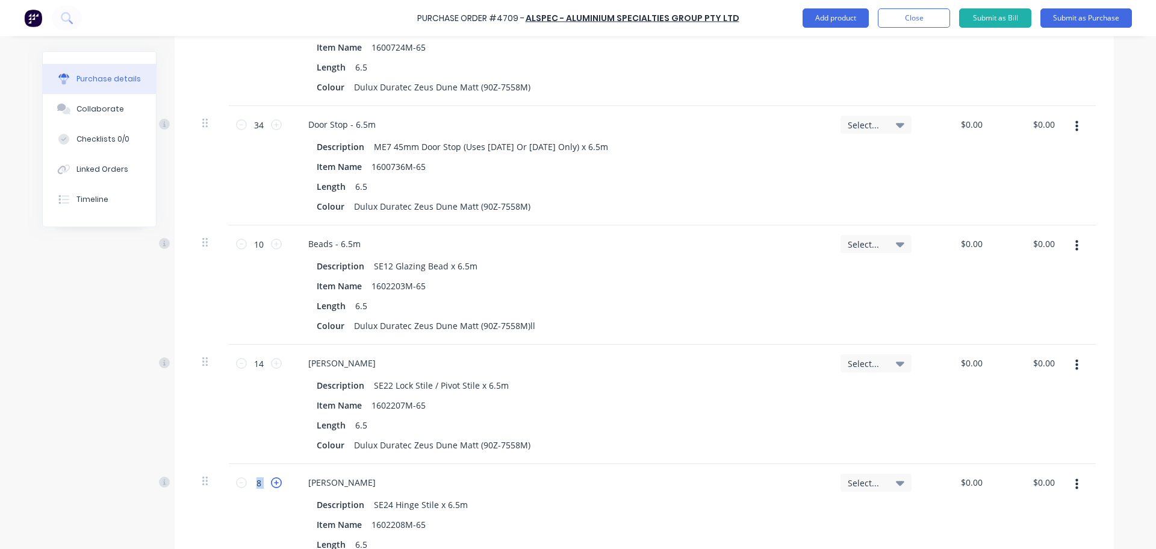
type textarea "x"
type input "9"
click at [273, 483] on icon at bounding box center [276, 482] width 11 height 11
type textarea "x"
type input "10"
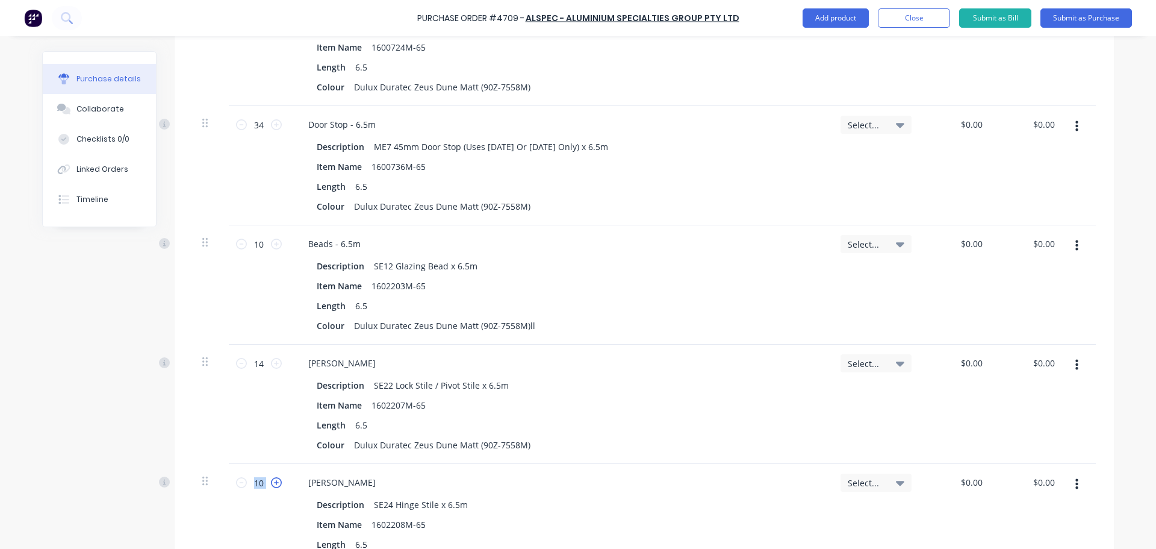
click at [273, 483] on icon at bounding box center [276, 482] width 11 height 11
type textarea "x"
type input "11"
click at [273, 483] on icon at bounding box center [276, 482] width 11 height 11
type textarea "x"
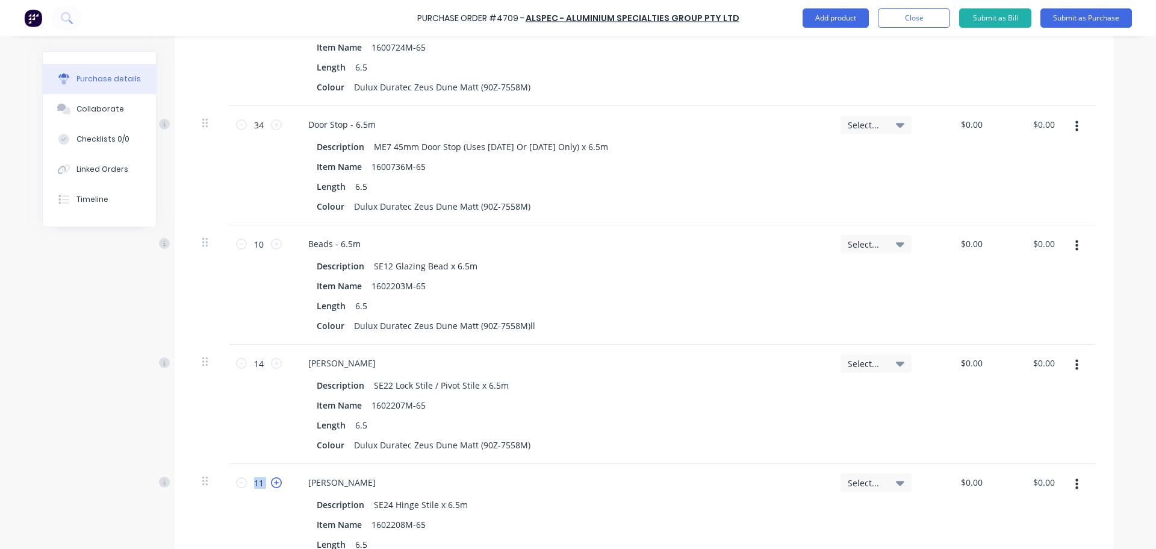
type input "12"
click at [273, 483] on icon at bounding box center [276, 482] width 11 height 11
type textarea "x"
type input "13"
click at [273, 483] on icon at bounding box center [276, 482] width 11 height 11
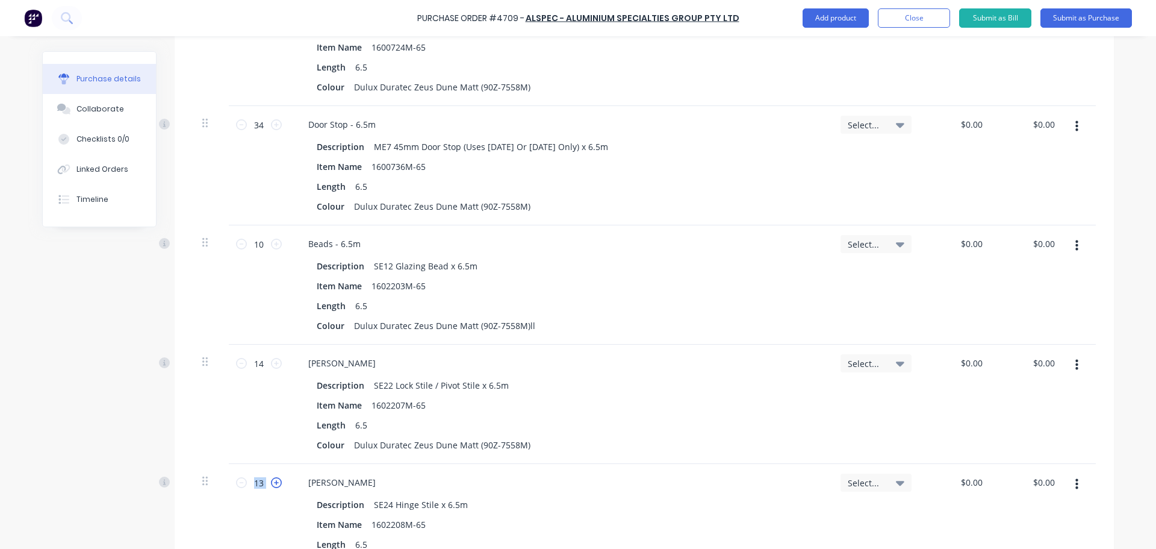
type textarea "x"
type input "14"
click at [273, 483] on icon at bounding box center [276, 482] width 11 height 11
type textarea "x"
type input "15"
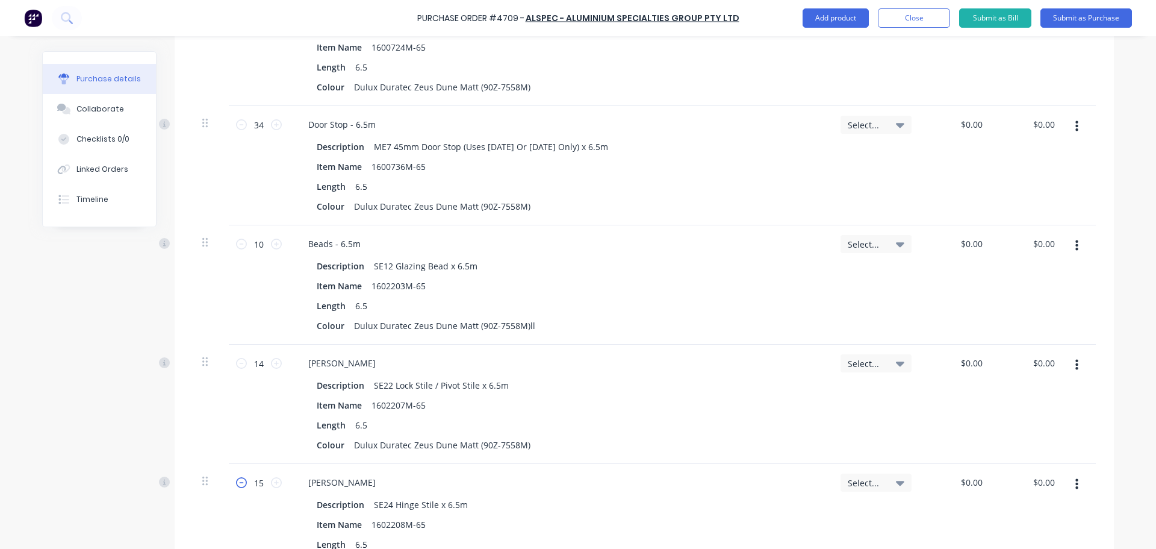
click at [236, 484] on icon at bounding box center [241, 482] width 11 height 11
type textarea "x"
type input "14"
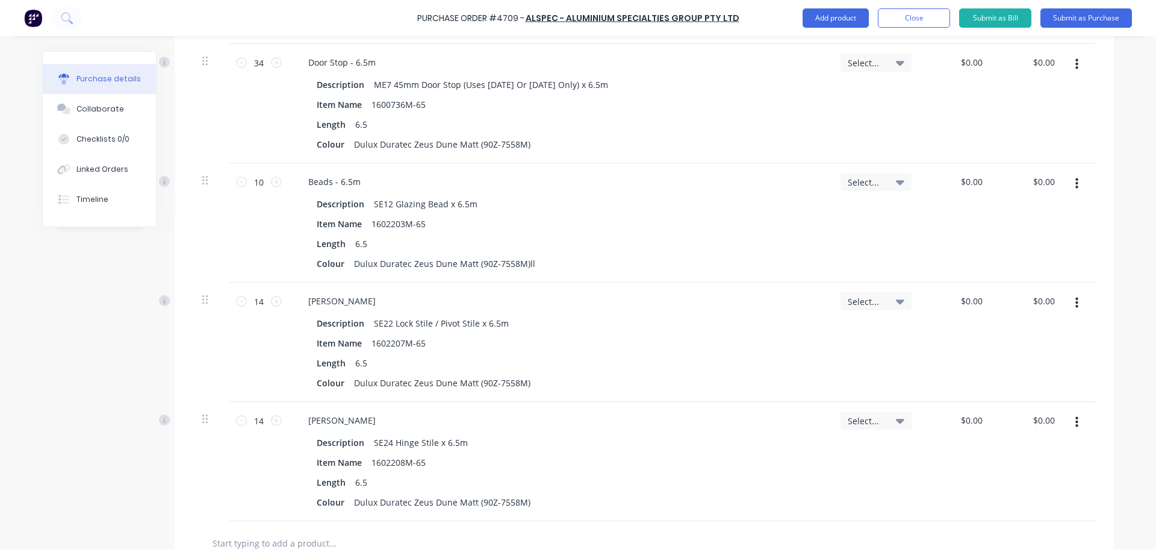
scroll to position [1830, 0]
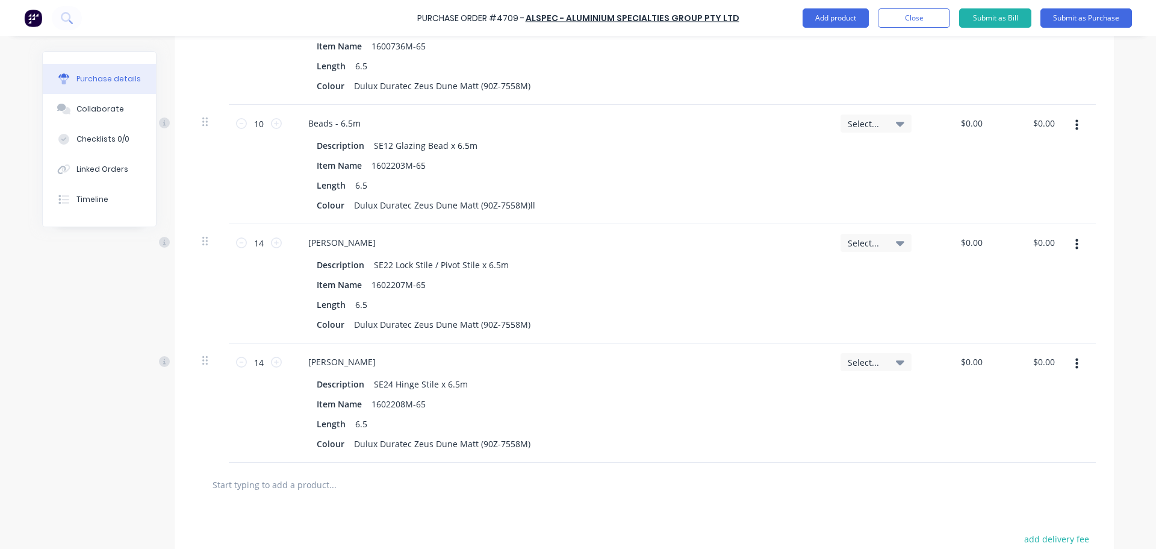
click at [237, 431] on div "14 14" at bounding box center [259, 402] width 60 height 119
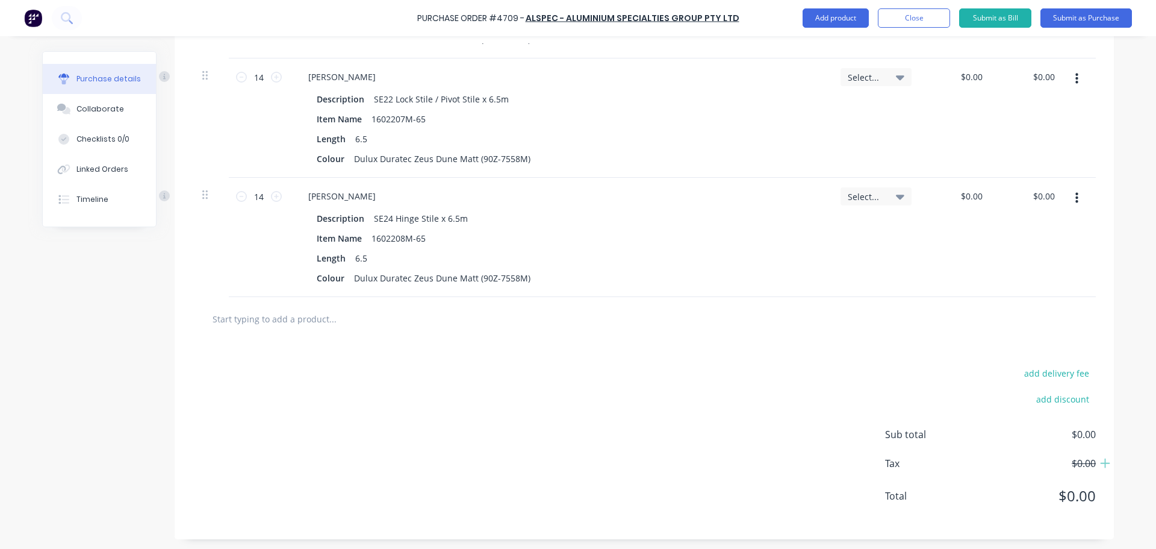
scroll to position [1998, 0]
type textarea "x"
click at [280, 317] on input "text" at bounding box center [332, 316] width 241 height 24
type input "ad"
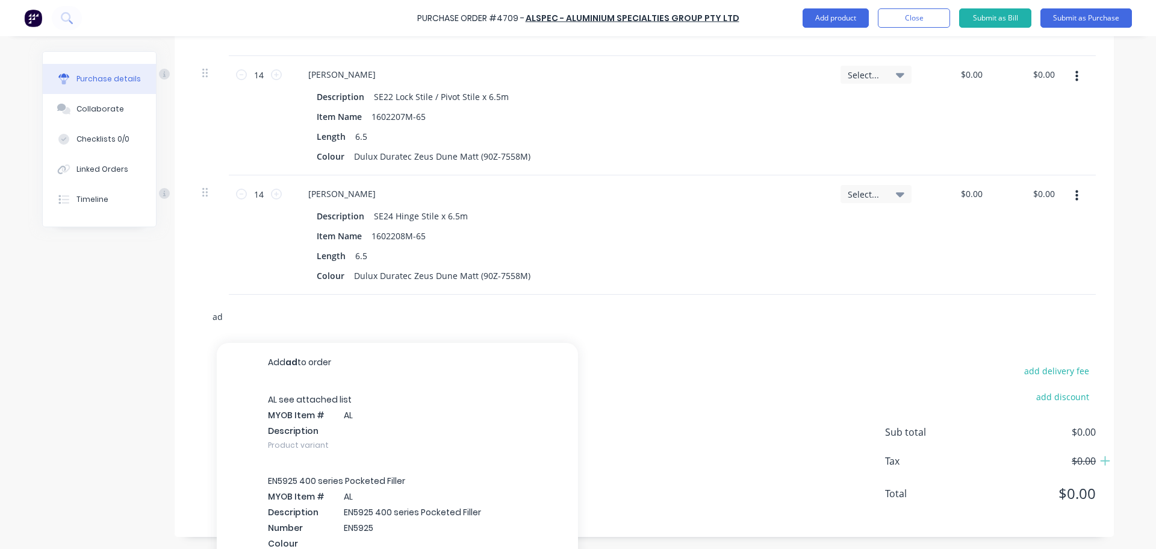
type textarea "x"
type input "ad917"
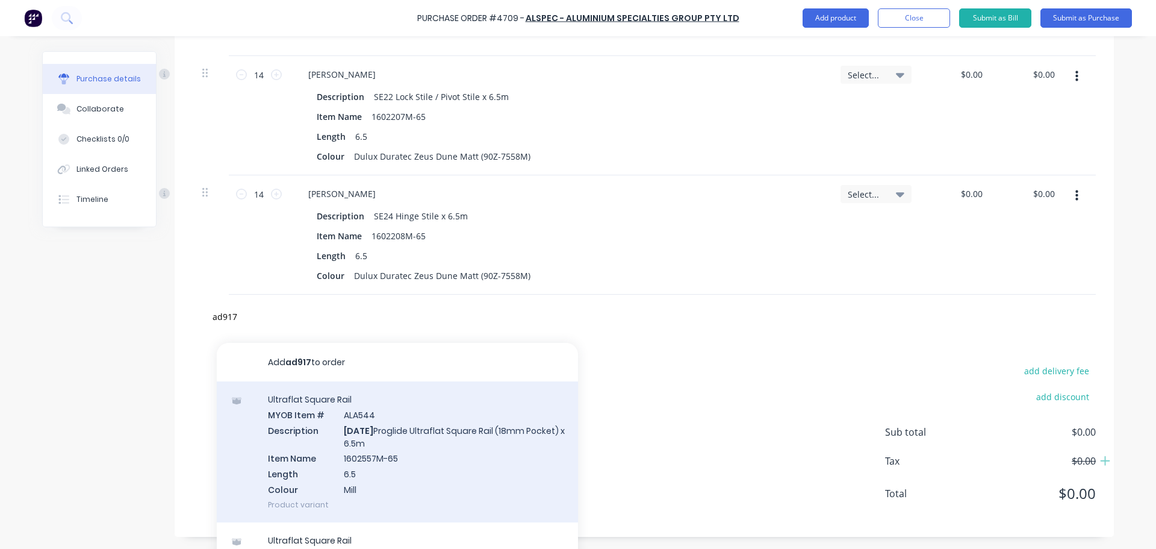
click at [411, 452] on div "Ultraflat Square Rail MYOB Item # ALA544 Description [DATE] Proglide Ultraflat …" at bounding box center [397, 451] width 361 height 141
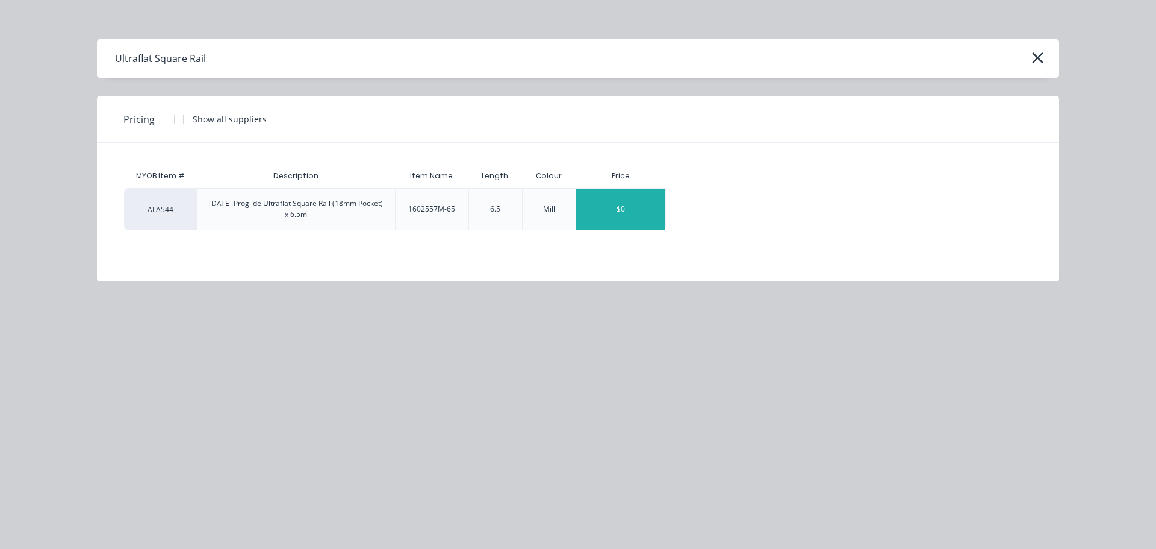
type textarea "x"
click at [619, 209] on div "$0" at bounding box center [620, 208] width 89 height 41
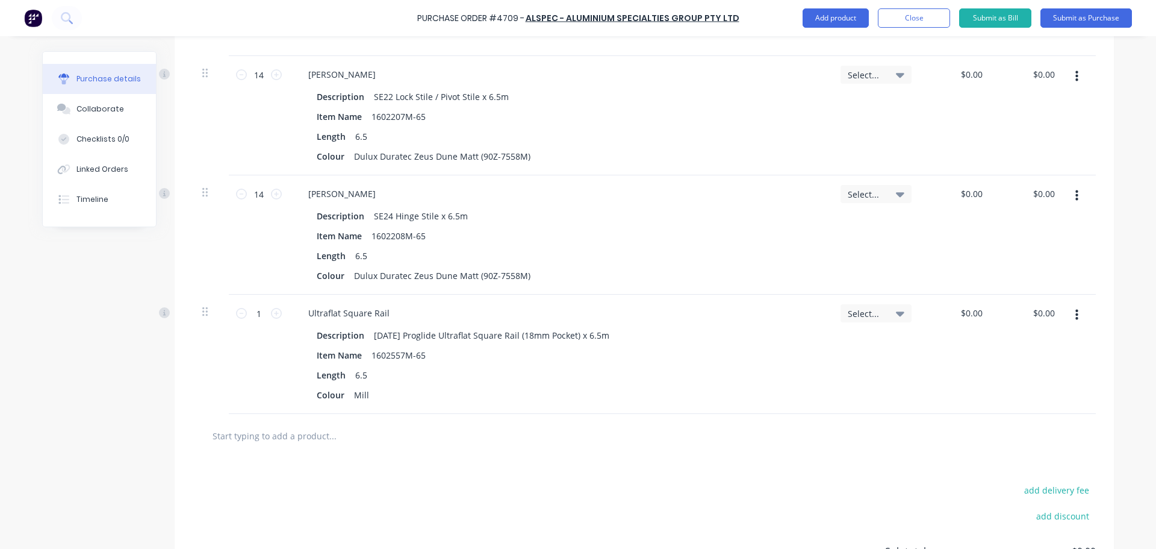
type textarea "x"
click at [297, 436] on input "text" at bounding box center [332, 435] width 241 height 24
type input "a"
type textarea "x"
type input "ad"
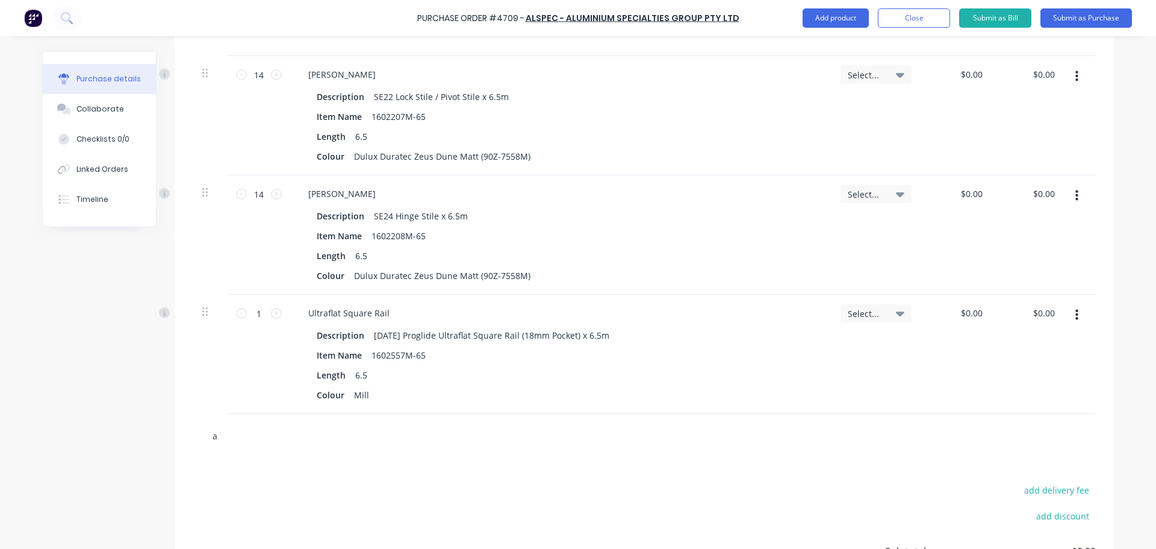
type textarea "x"
type input "ad9"
type textarea "x"
type input "ad92"
type textarea "x"
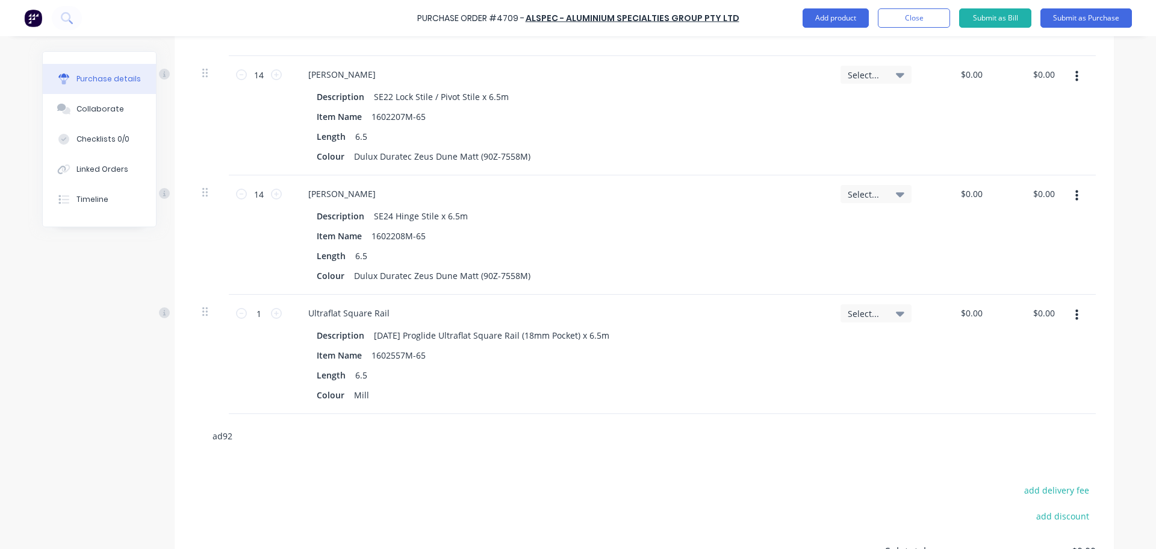
type input "ad922"
type textarea "x"
type input "ad922"
type textarea "x"
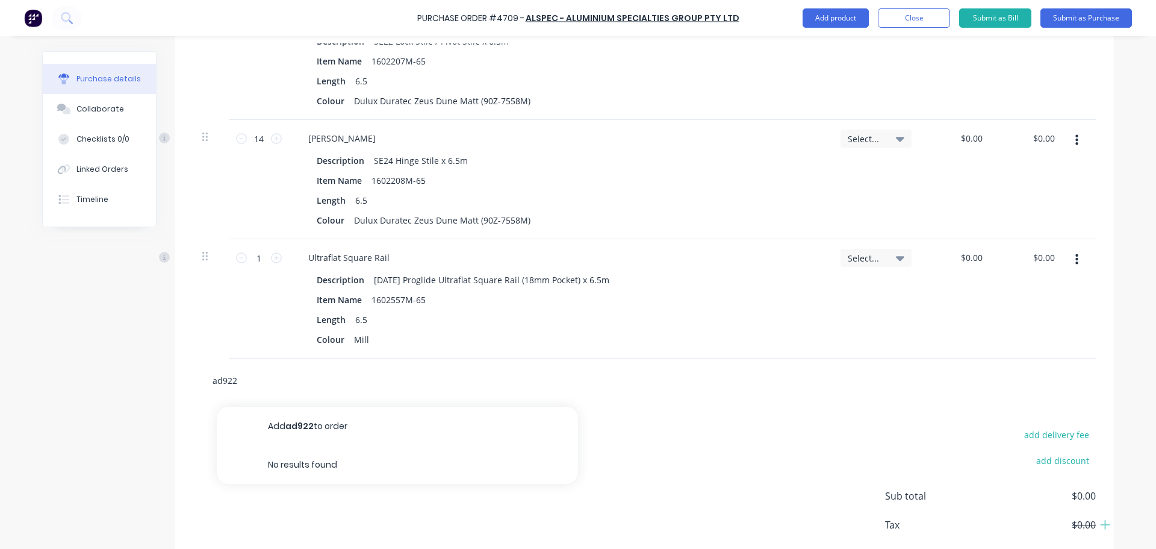
scroll to position [2117, 0]
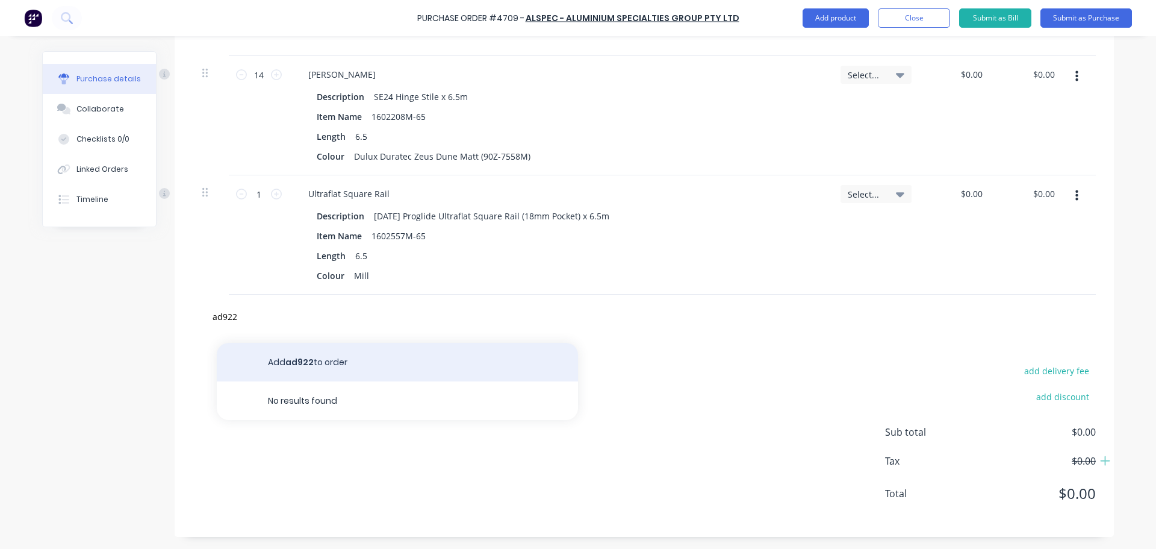
click at [309, 364] on button "Add ad922 to order" at bounding box center [397, 362] width 361 height 39
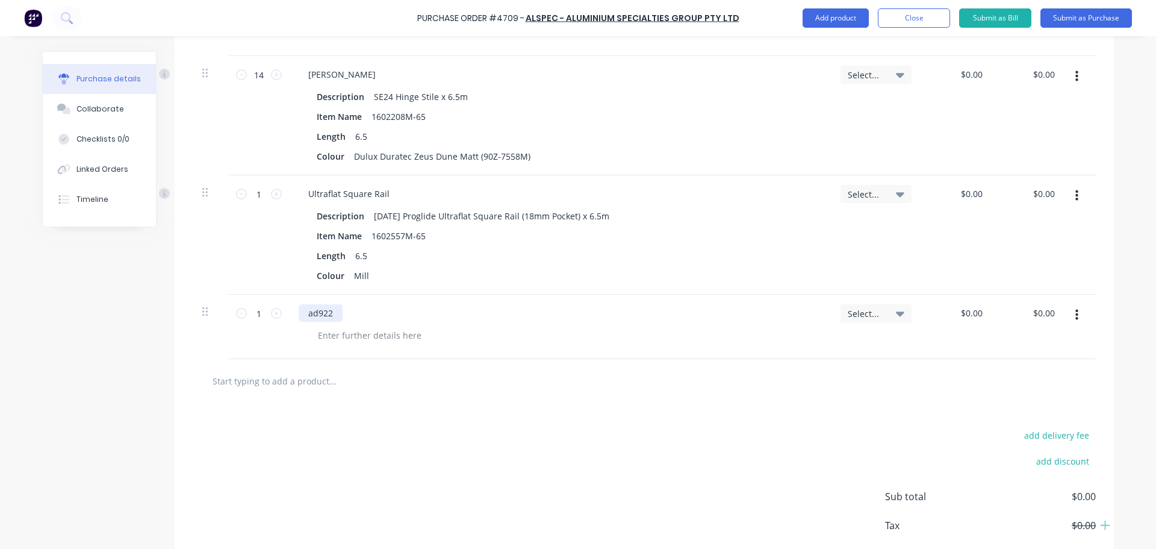
click at [329, 314] on div "ad922" at bounding box center [321, 312] width 44 height 17
click at [1087, 11] on button "Submit as Purchase" at bounding box center [1087, 17] width 92 height 19
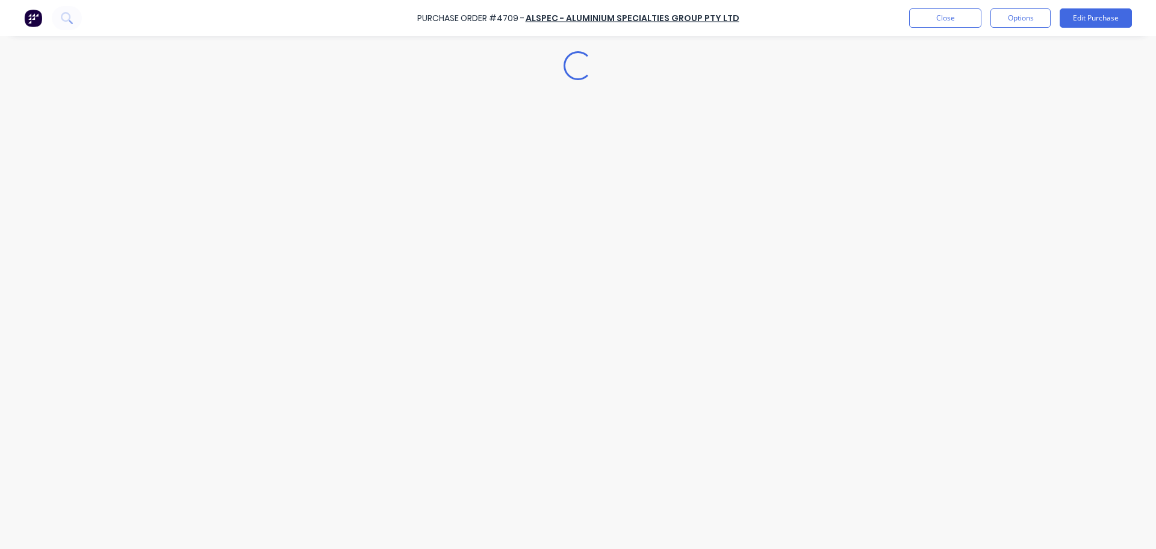
scroll to position [0, 0]
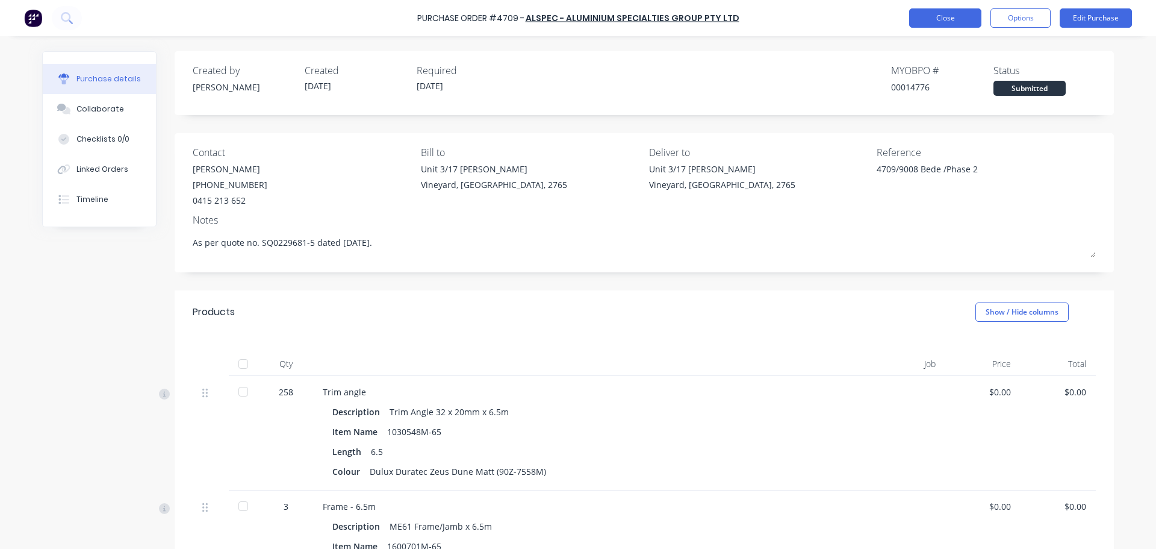
click at [944, 18] on button "Close" at bounding box center [945, 17] width 72 height 19
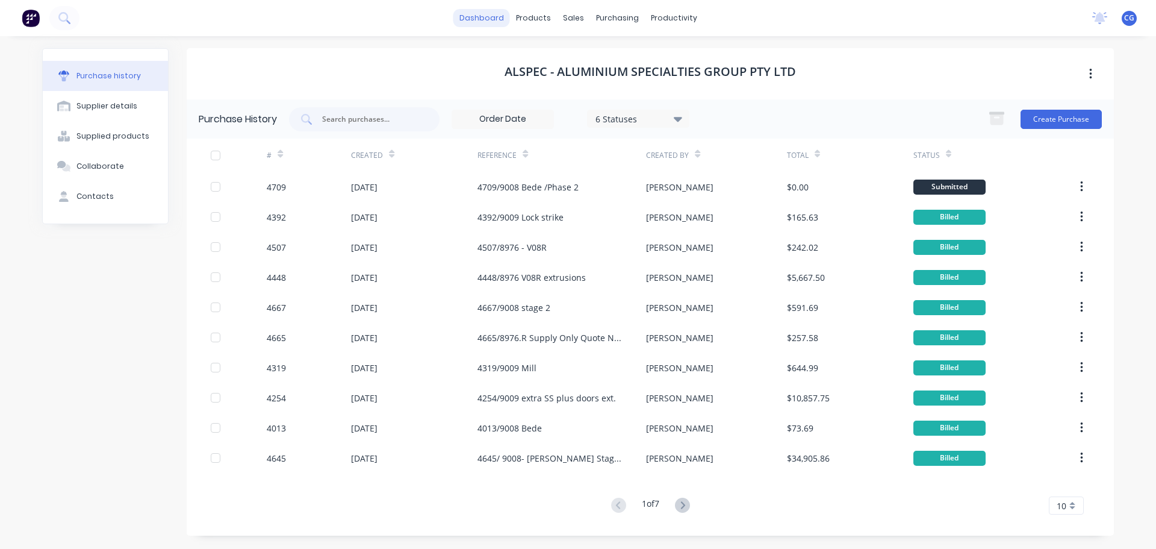
click at [493, 17] on link "dashboard" at bounding box center [481, 18] width 57 height 18
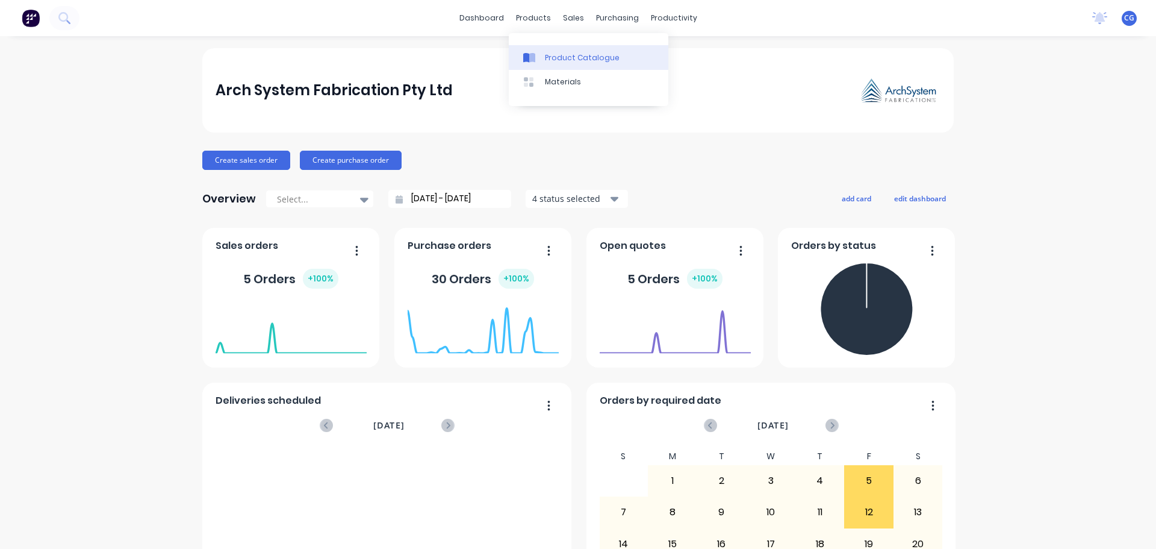
click at [575, 59] on div "Product Catalogue" at bounding box center [582, 57] width 75 height 11
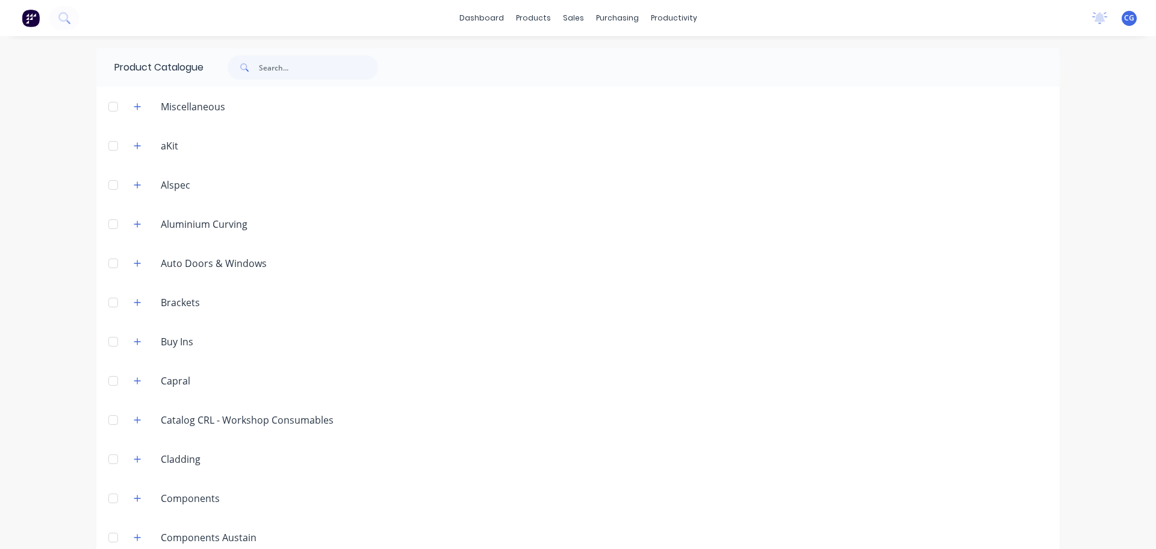
click at [166, 185] on div "Alspec" at bounding box center [175, 185] width 49 height 14
click at [134, 187] on icon "button" at bounding box center [137, 185] width 7 height 8
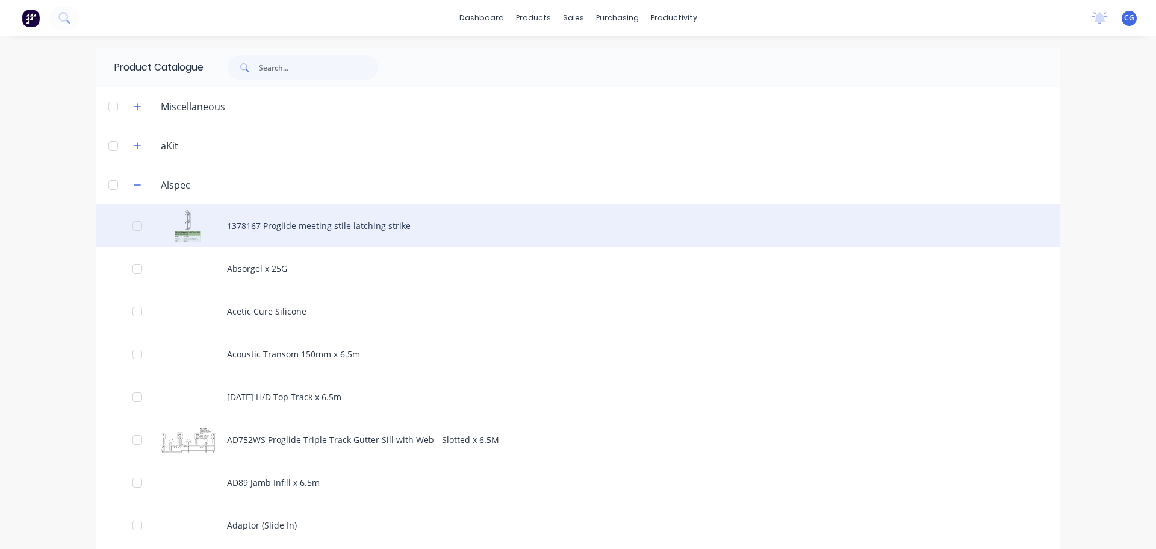
scroll to position [241, 0]
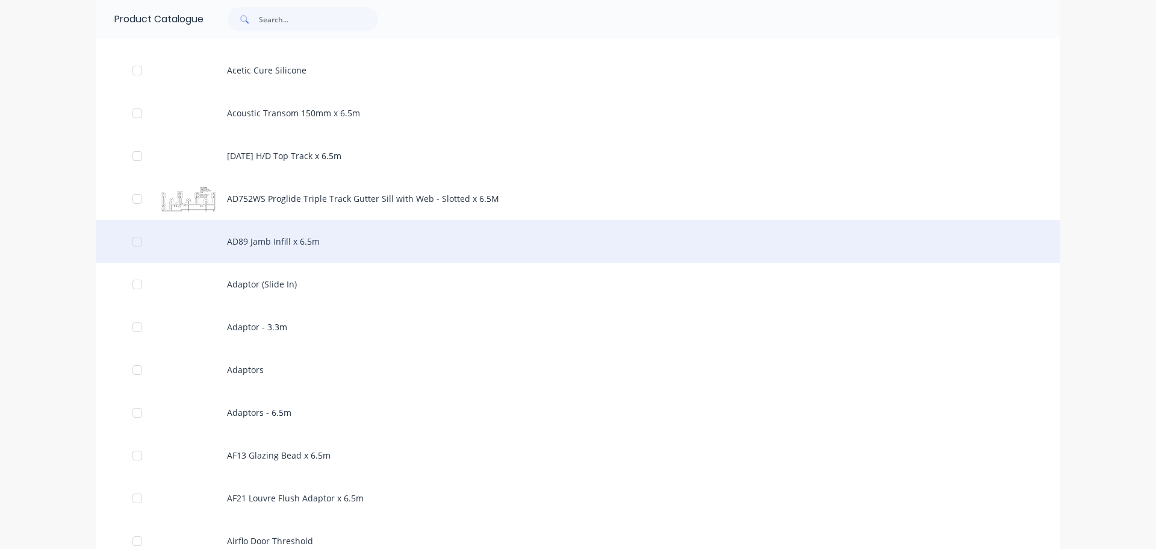
click at [320, 249] on div "AD89 Jamb Infill x 6.5m" at bounding box center [577, 241] width 963 height 43
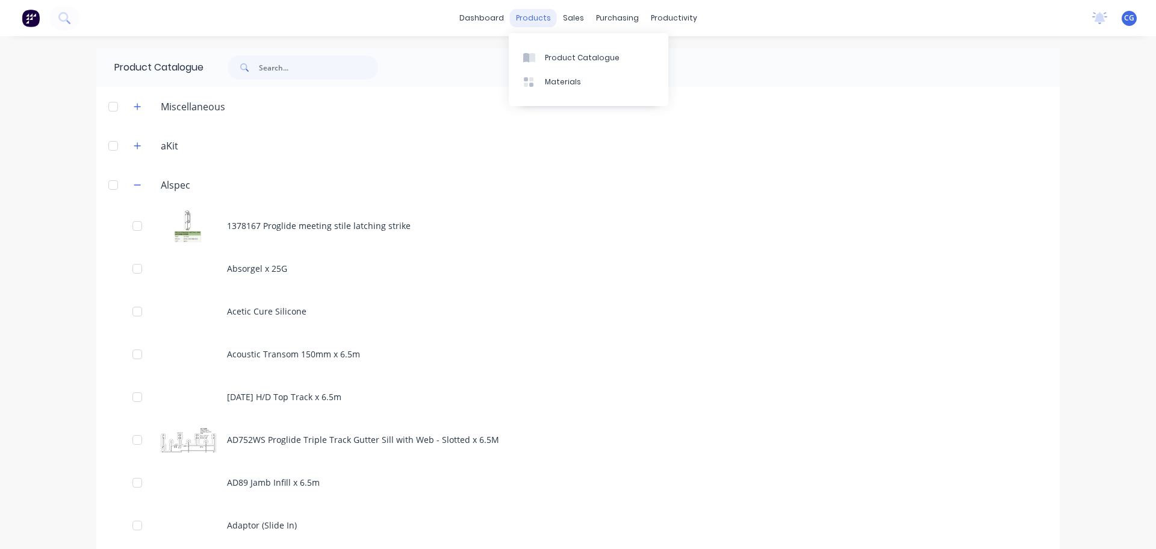
click at [533, 16] on div "products" at bounding box center [533, 18] width 47 height 18
click at [561, 85] on div "Materials" at bounding box center [563, 81] width 36 height 11
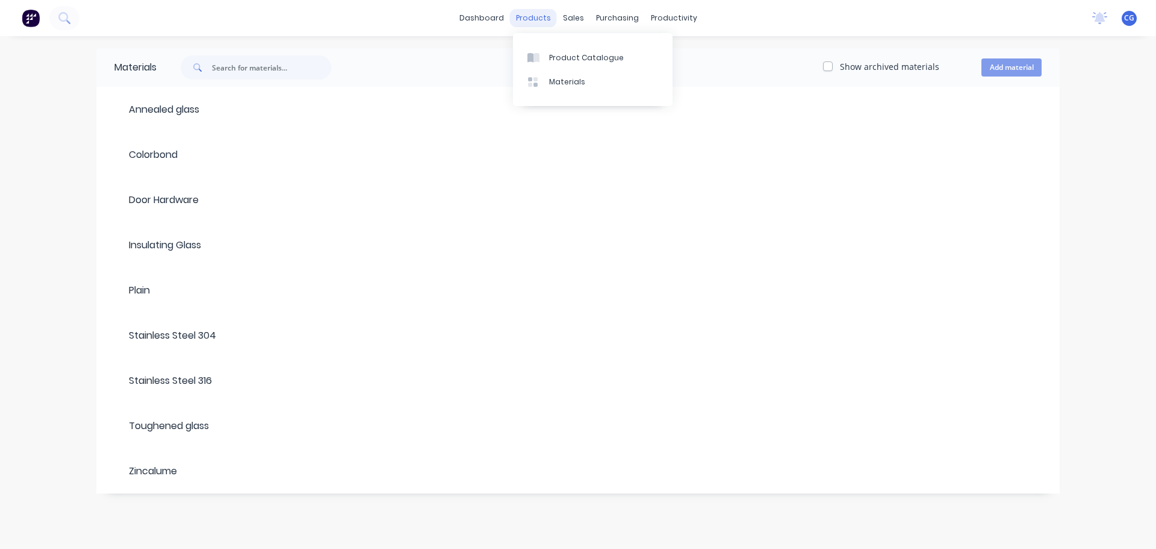
click at [535, 16] on div "products" at bounding box center [533, 18] width 47 height 18
click at [573, 52] on div "Product Catalogue" at bounding box center [586, 57] width 75 height 11
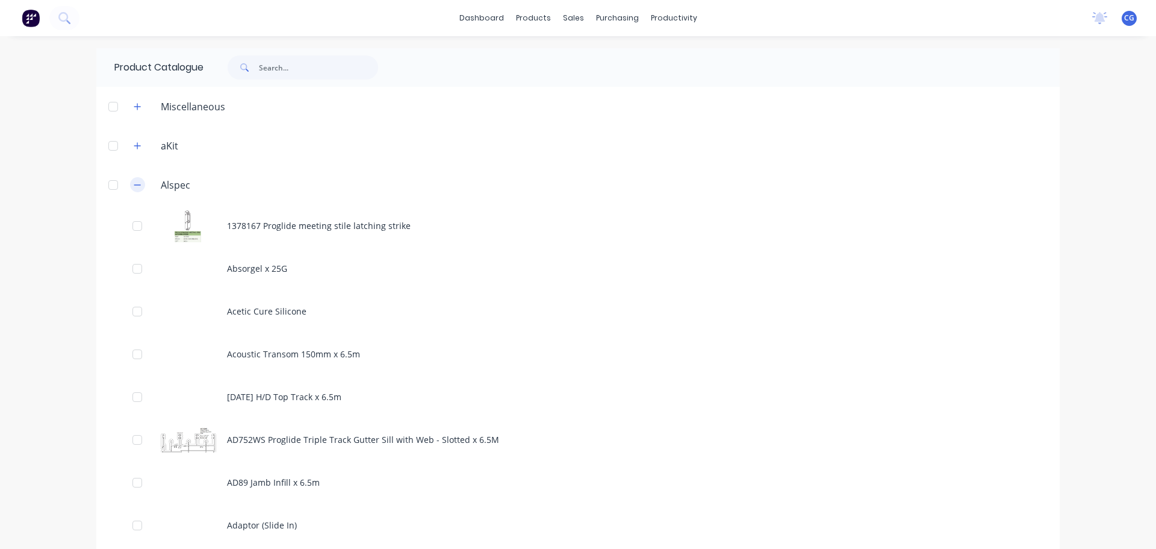
click at [134, 186] on icon "button" at bounding box center [137, 185] width 7 height 8
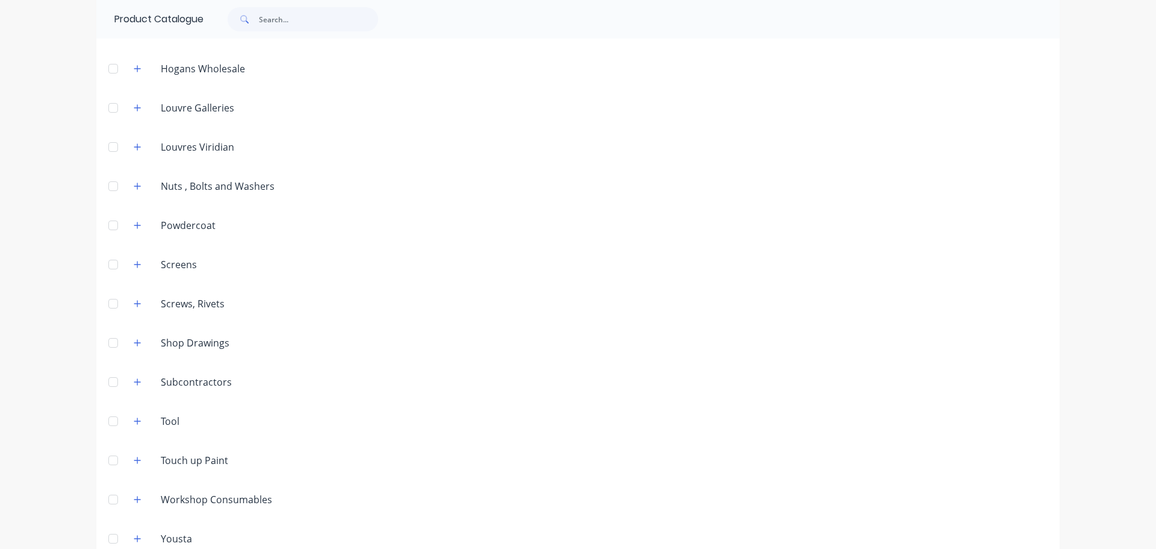
scroll to position [1429, 0]
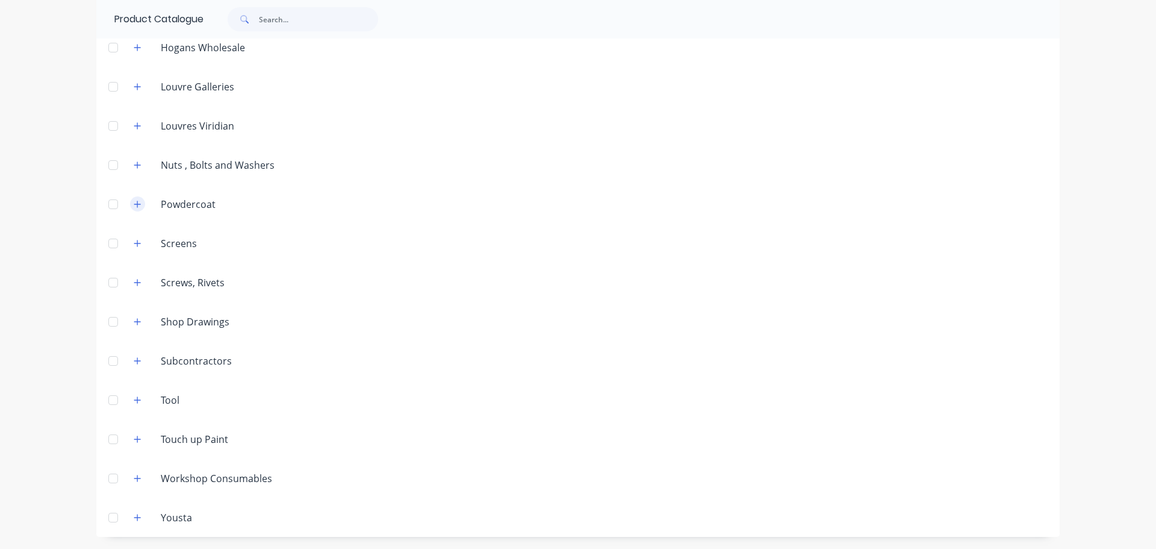
click at [134, 205] on icon "button" at bounding box center [137, 204] width 7 height 8
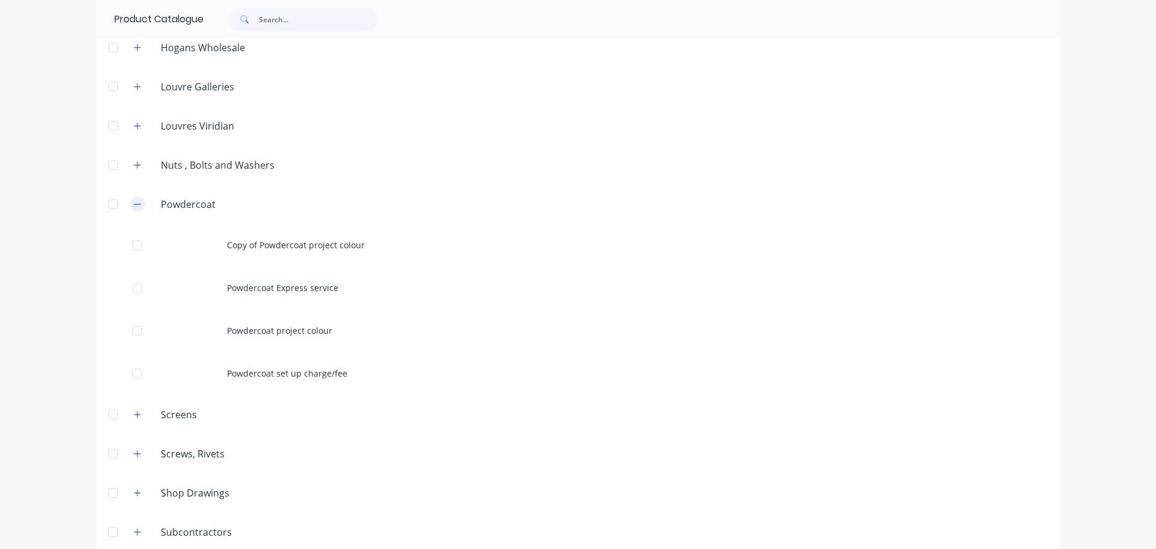
click at [134, 205] on icon "button" at bounding box center [137, 204] width 7 height 8
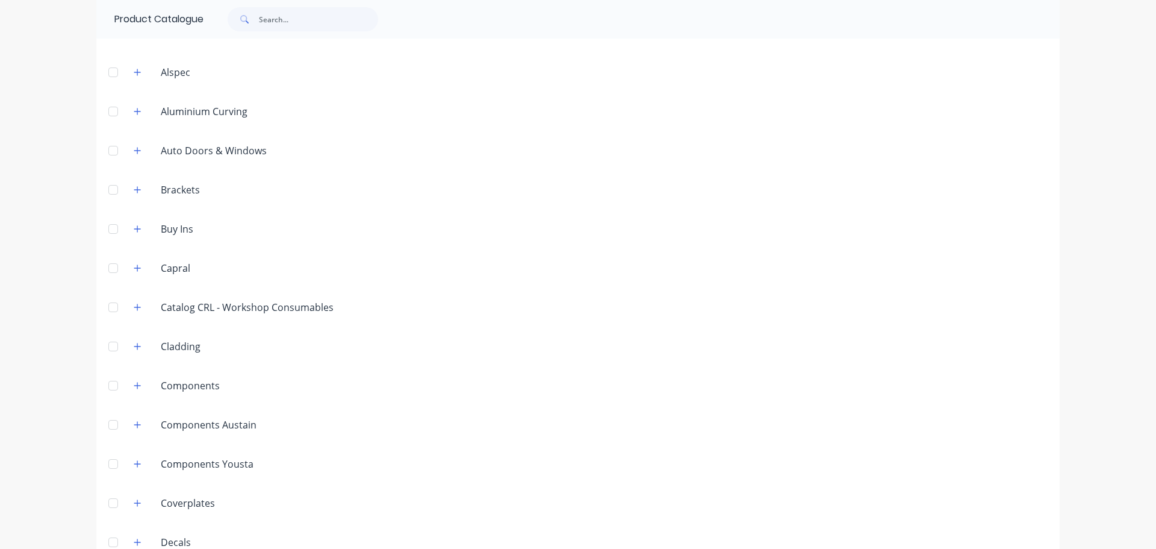
scroll to position [44, 0]
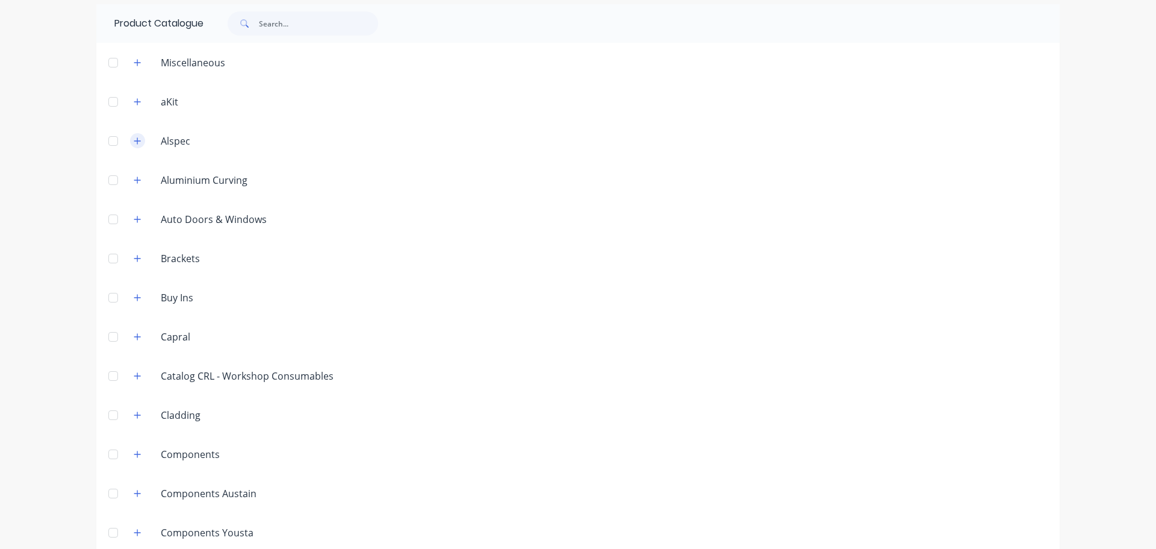
click at [134, 143] on icon "button" at bounding box center [137, 141] width 7 height 8
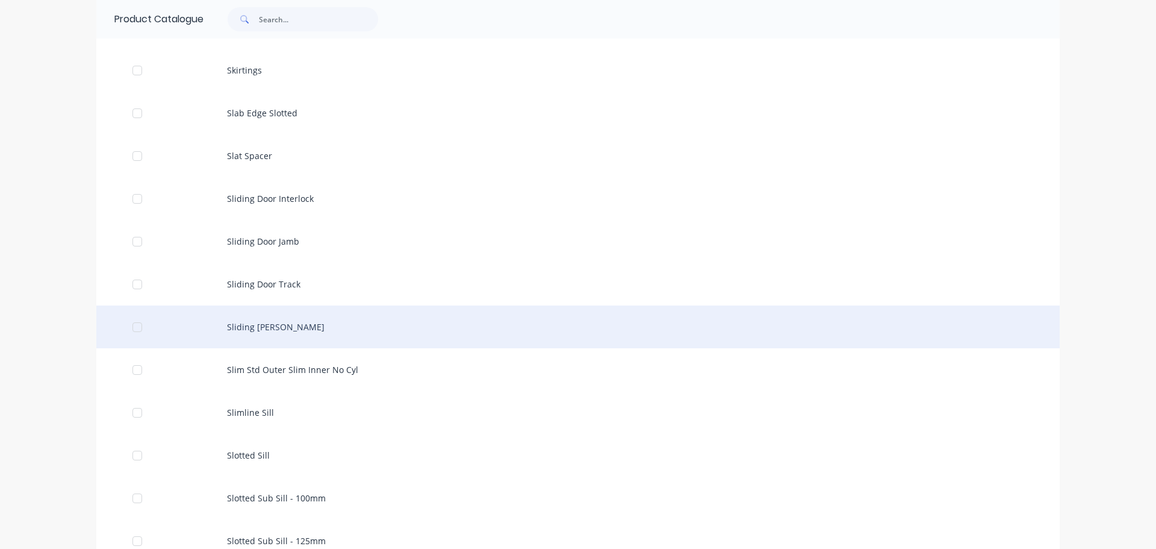
scroll to position [20668, 0]
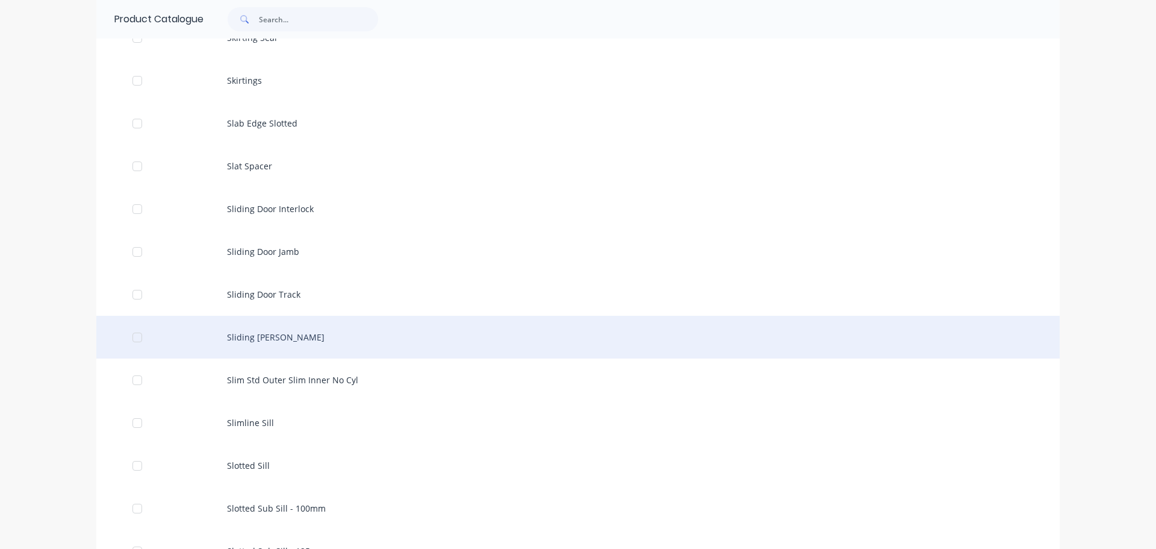
click at [253, 336] on div "Sliding [PERSON_NAME]" at bounding box center [577, 337] width 963 height 43
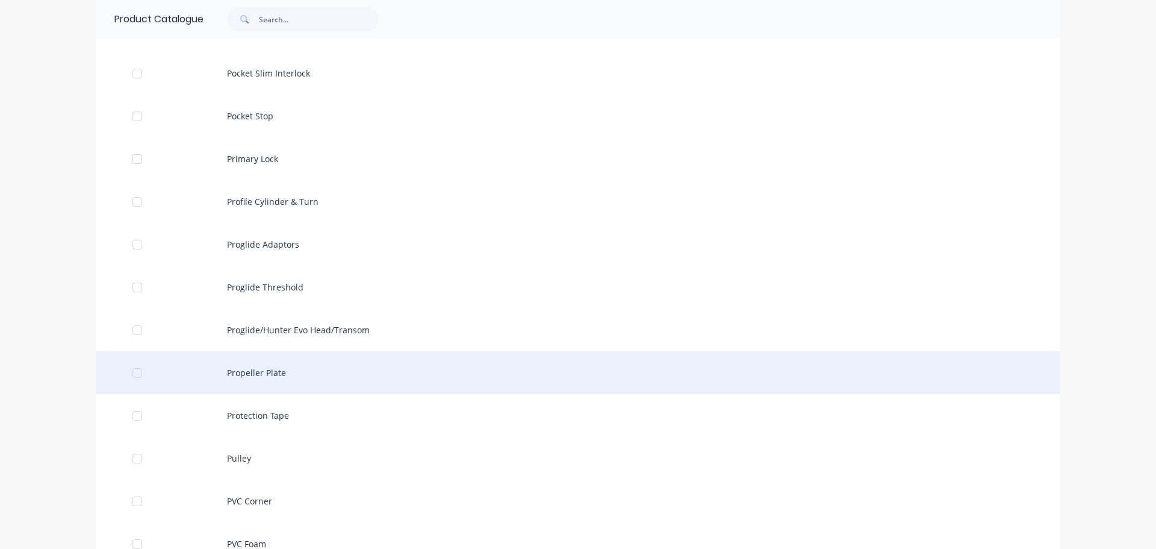
scroll to position [16338, 0]
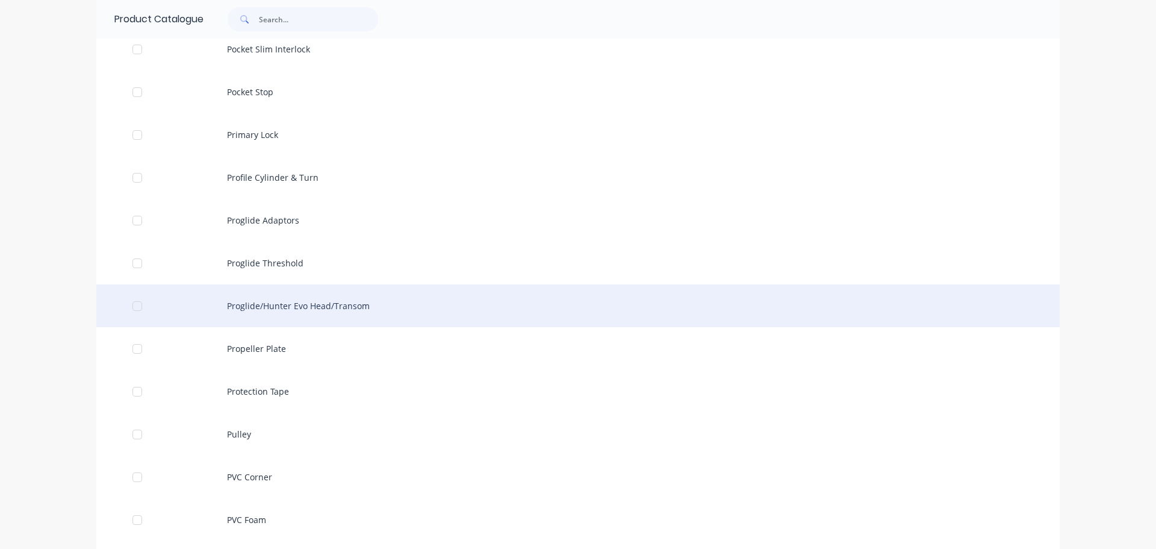
click at [293, 305] on div "Proglide/Hunter Evo Head/Transom" at bounding box center [577, 305] width 963 height 43
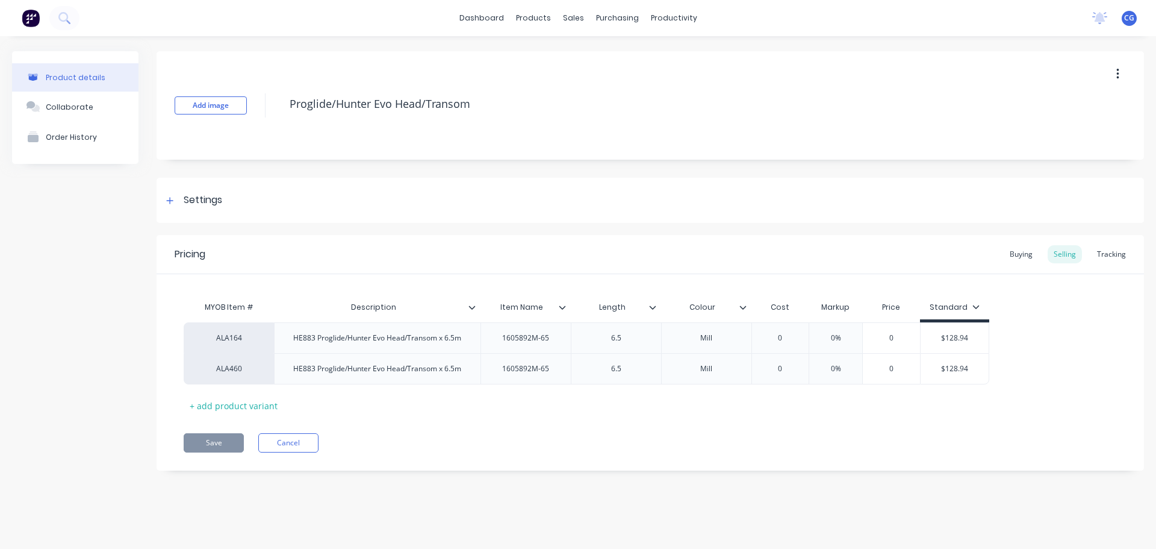
type textarea "x"
click at [296, 444] on button "Cancel" at bounding box center [288, 442] width 60 height 19
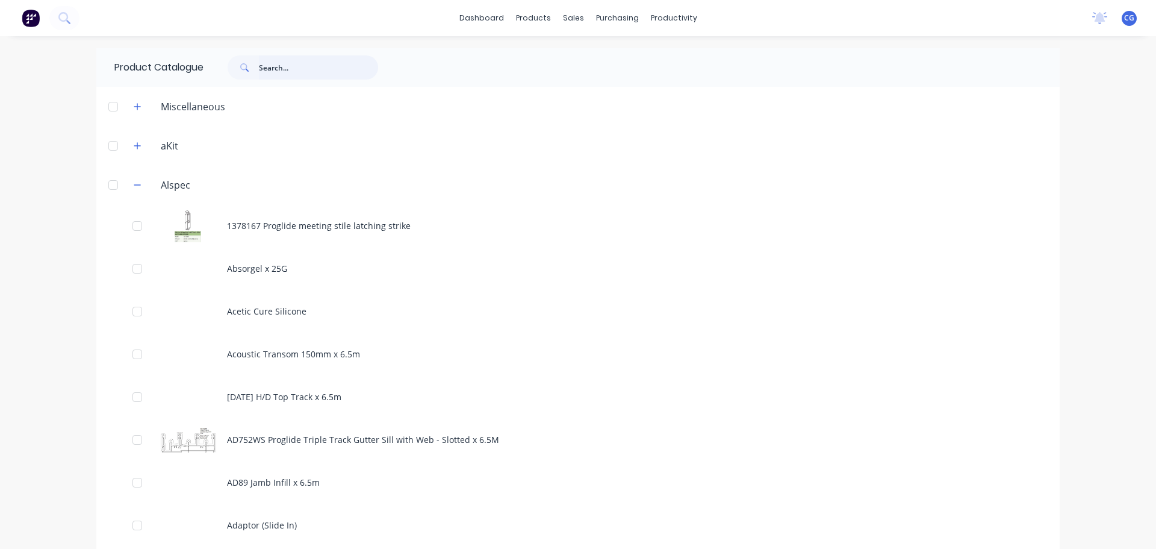
click at [282, 69] on input "text" at bounding box center [318, 67] width 119 height 24
type input "ad824"
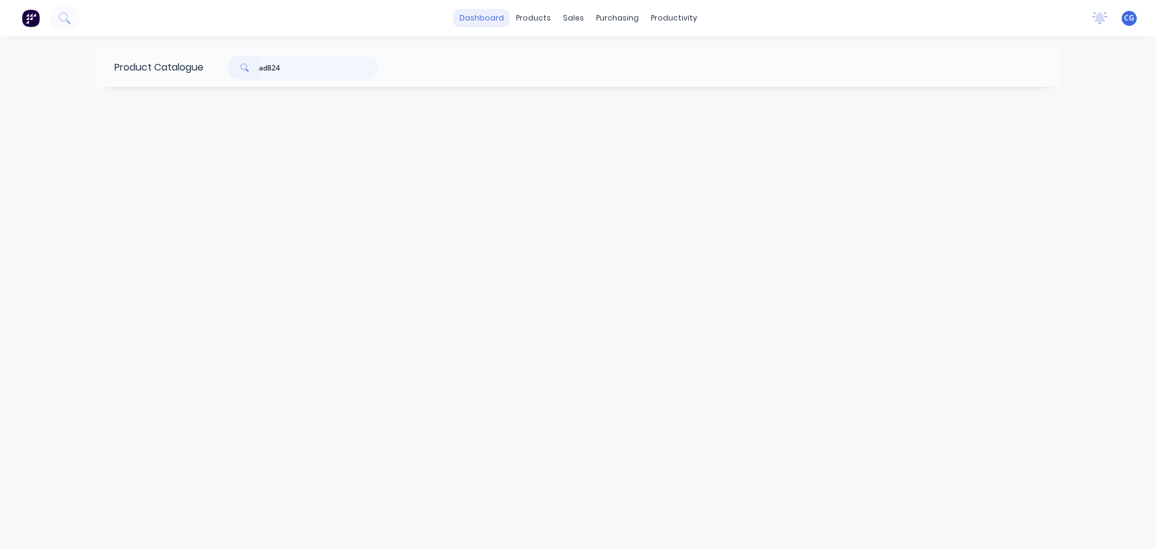
click at [501, 23] on link "dashboard" at bounding box center [481, 18] width 57 height 18
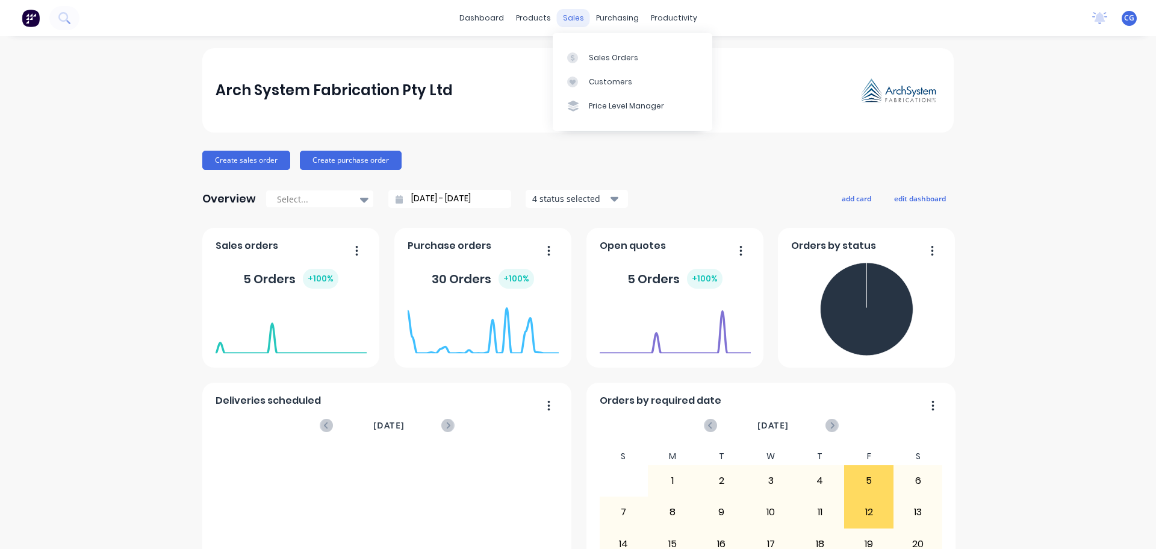
click at [557, 22] on div "sales" at bounding box center [573, 18] width 33 height 18
click at [552, 57] on div "Product Catalogue" at bounding box center [582, 57] width 75 height 11
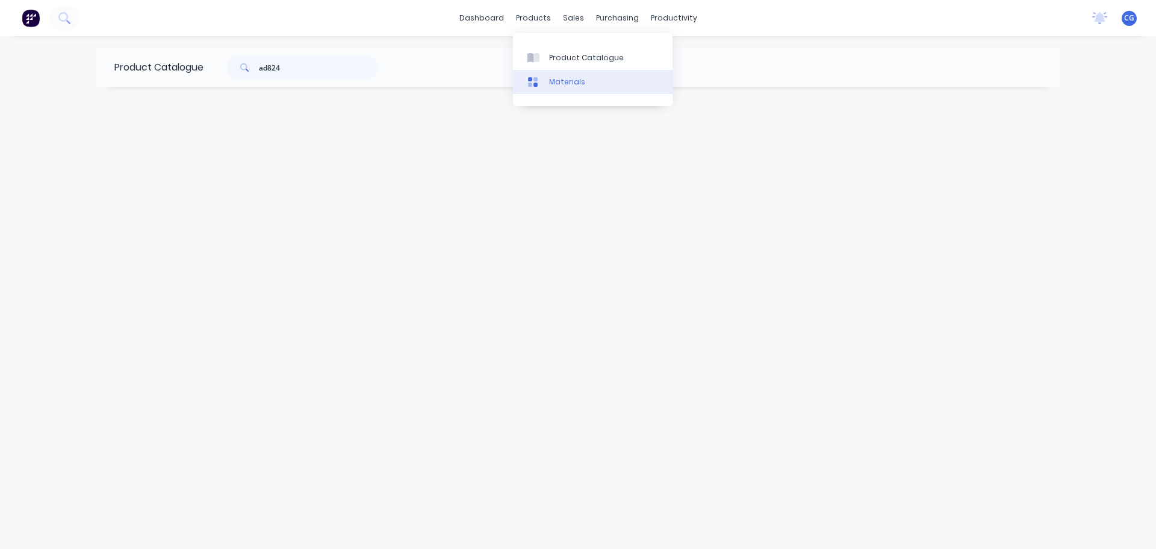
click at [556, 80] on div "Materials" at bounding box center [567, 81] width 36 height 11
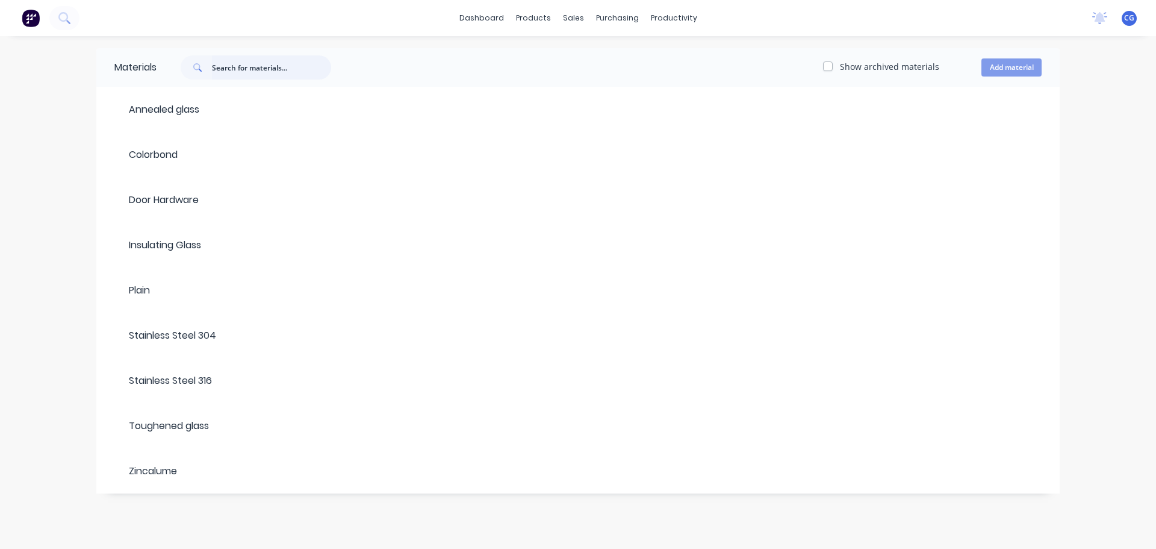
click at [248, 70] on input "text" at bounding box center [271, 67] width 119 height 24
click at [575, 57] on div "Product Catalogue" at bounding box center [586, 57] width 75 height 11
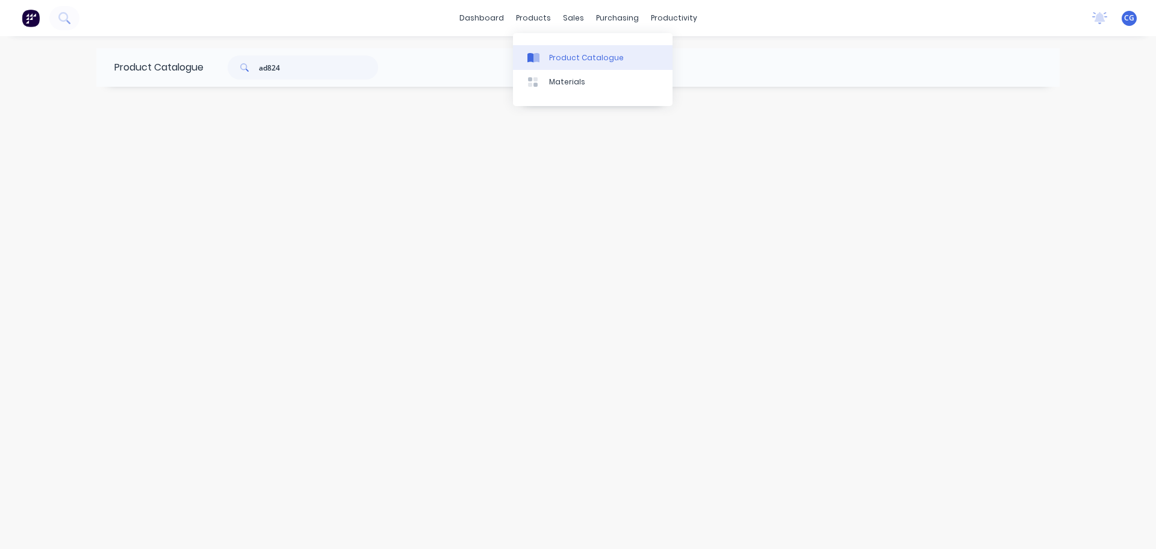
click at [569, 55] on div "Product Catalogue" at bounding box center [586, 57] width 75 height 11
click at [568, 81] on div "Materials" at bounding box center [567, 81] width 36 height 11
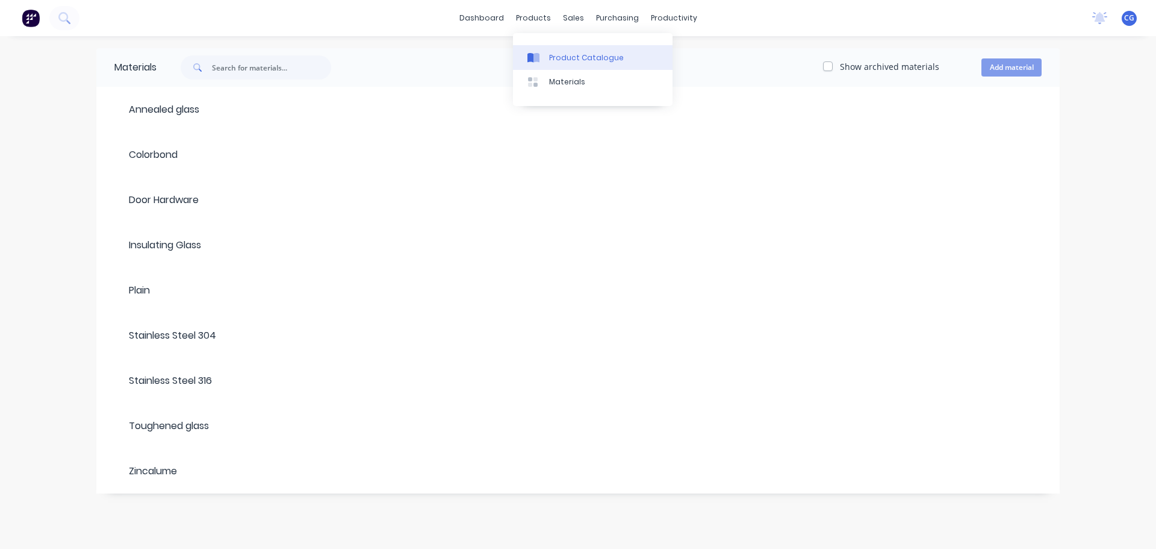
click at [571, 55] on div "Product Catalogue" at bounding box center [586, 57] width 75 height 11
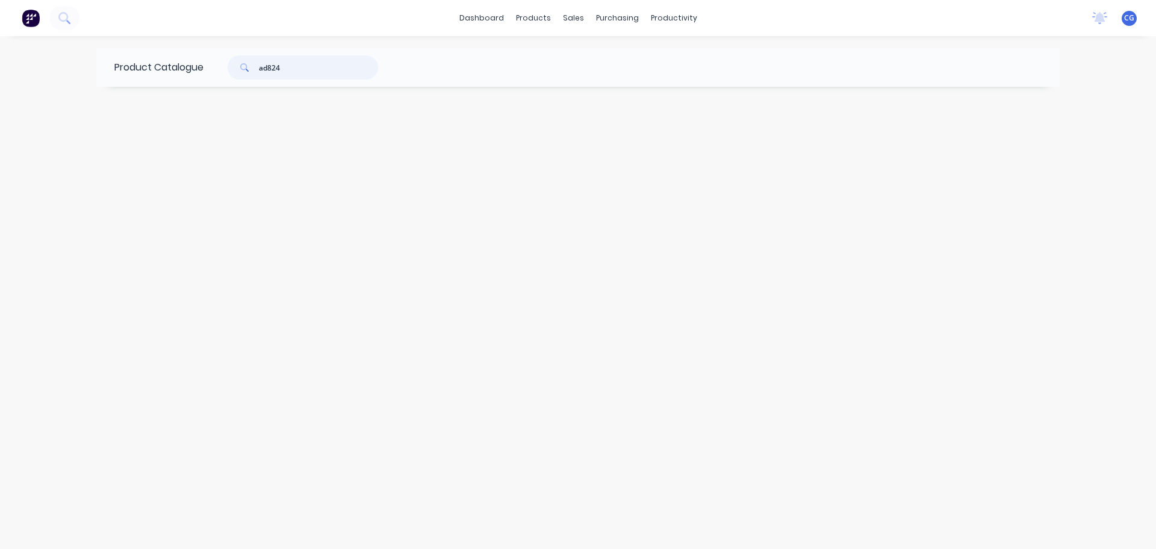
drag, startPoint x: 317, startPoint y: 71, endPoint x: 237, endPoint y: 71, distance: 79.5
click at [237, 71] on div "ad824" at bounding box center [303, 67] width 151 height 24
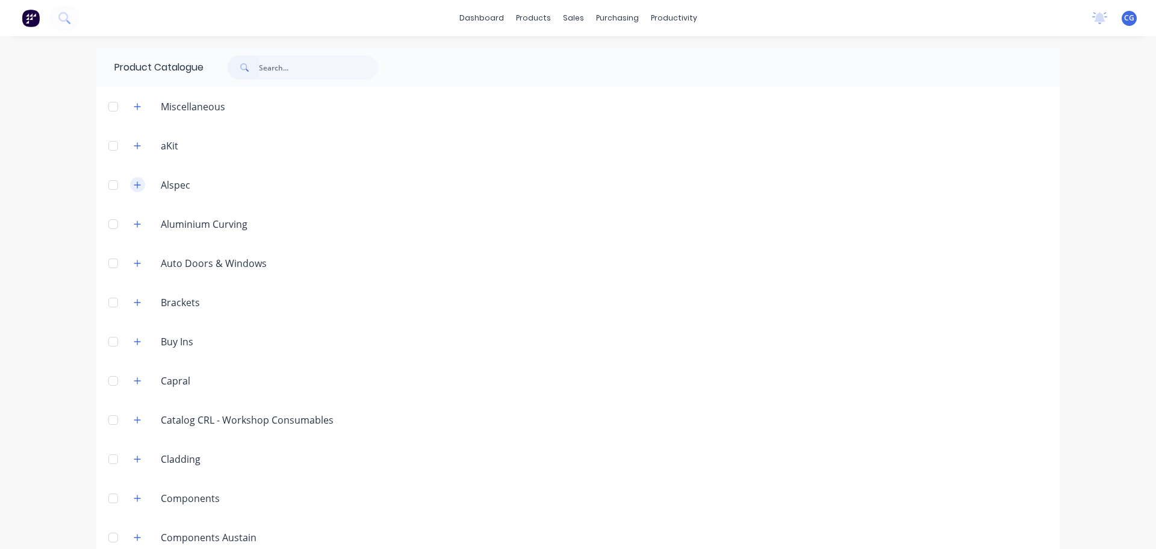
click at [134, 187] on icon "button" at bounding box center [137, 184] width 7 height 7
